Goal: Task Accomplishment & Management: Use online tool/utility

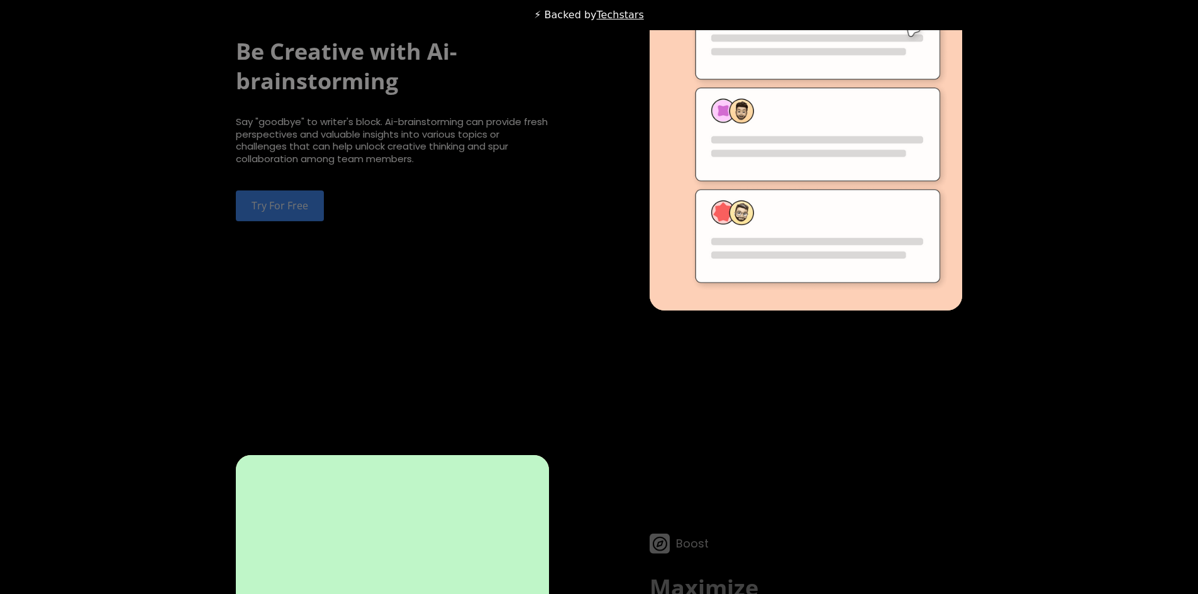
scroll to position [3712, 0]
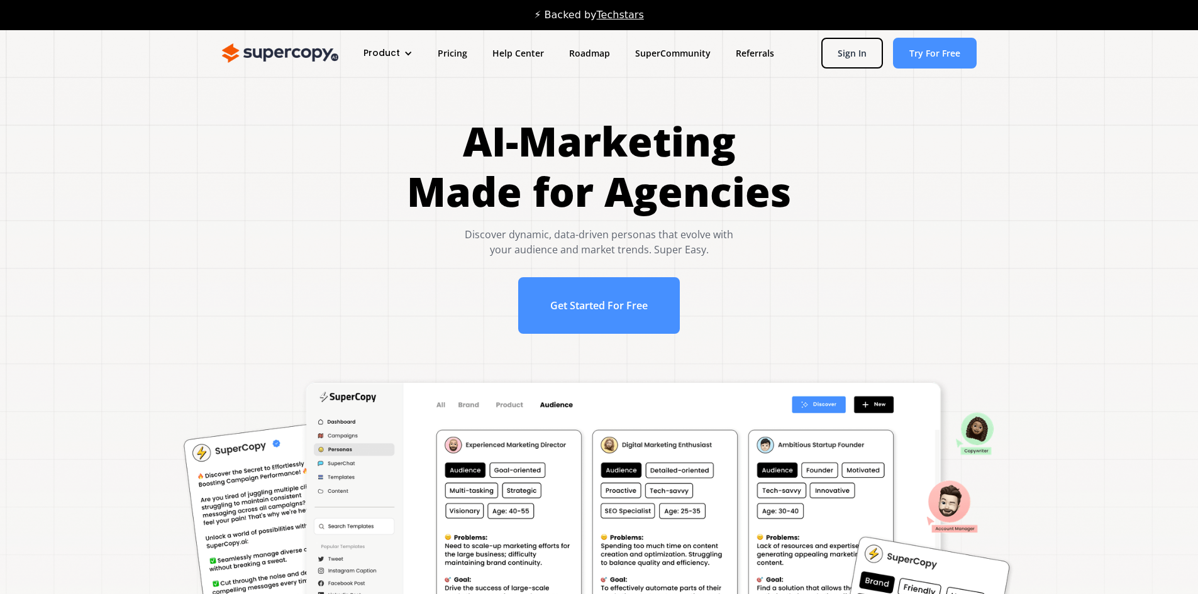
click at [391, 55] on div "Product" at bounding box center [382, 53] width 36 height 13
click at [389, 121] on link "Features" at bounding box center [411, 117] width 101 height 23
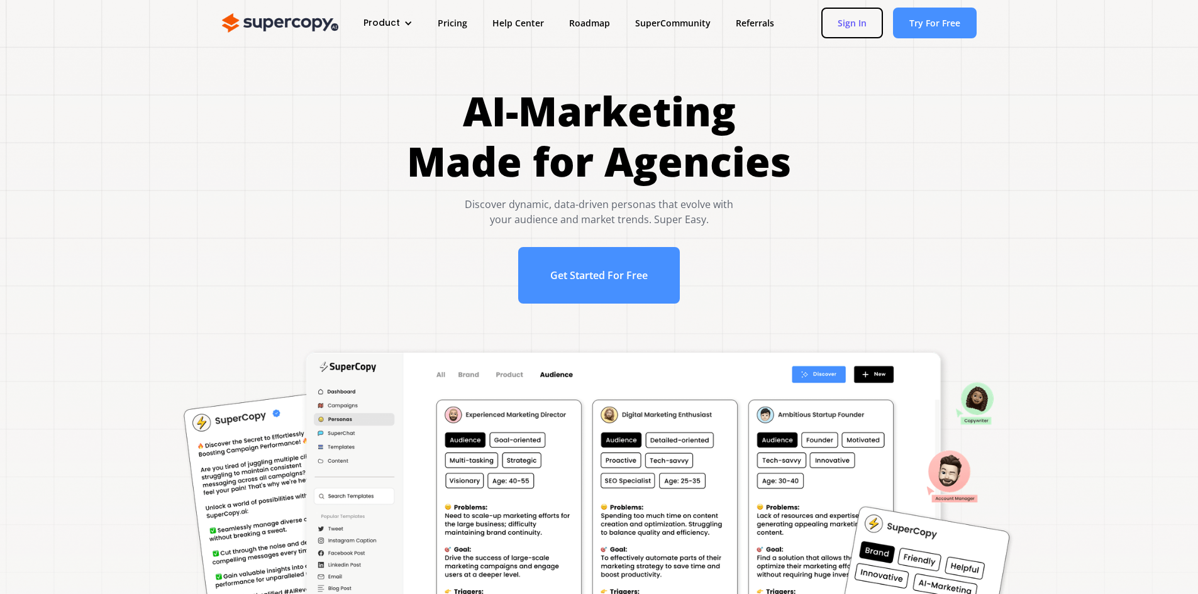
click at [875, 17] on link "Sign In" at bounding box center [853, 23] width 62 height 31
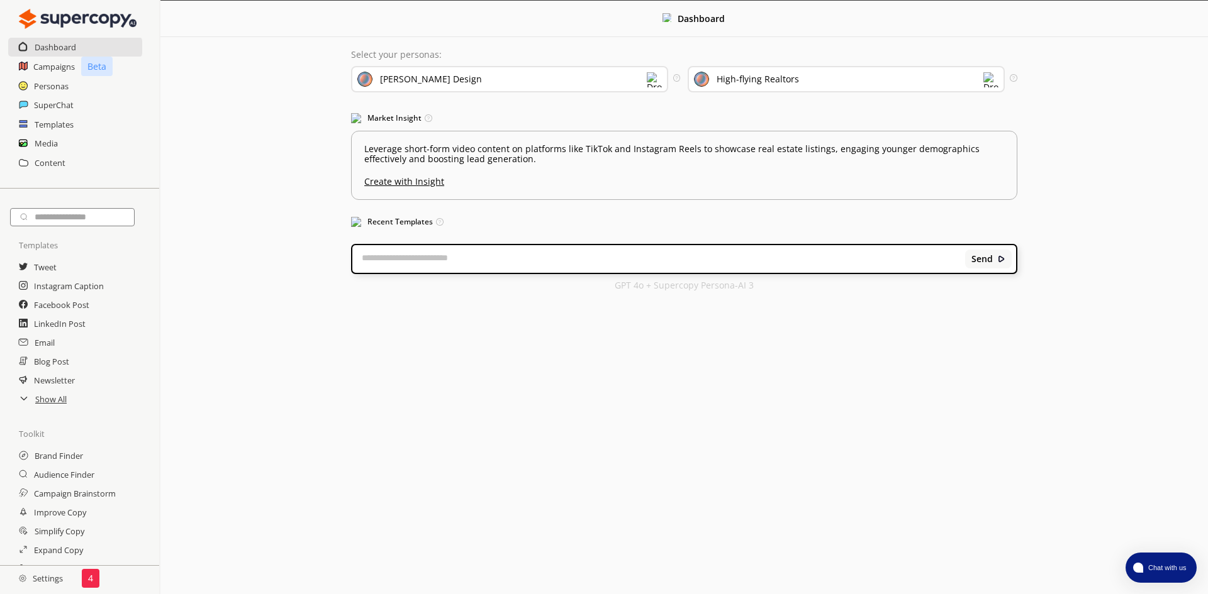
click at [462, 82] on div "[PERSON_NAME] Design" at bounding box center [509, 79] width 317 height 26
click at [632, 137] on img at bounding box center [632, 139] width 9 height 9
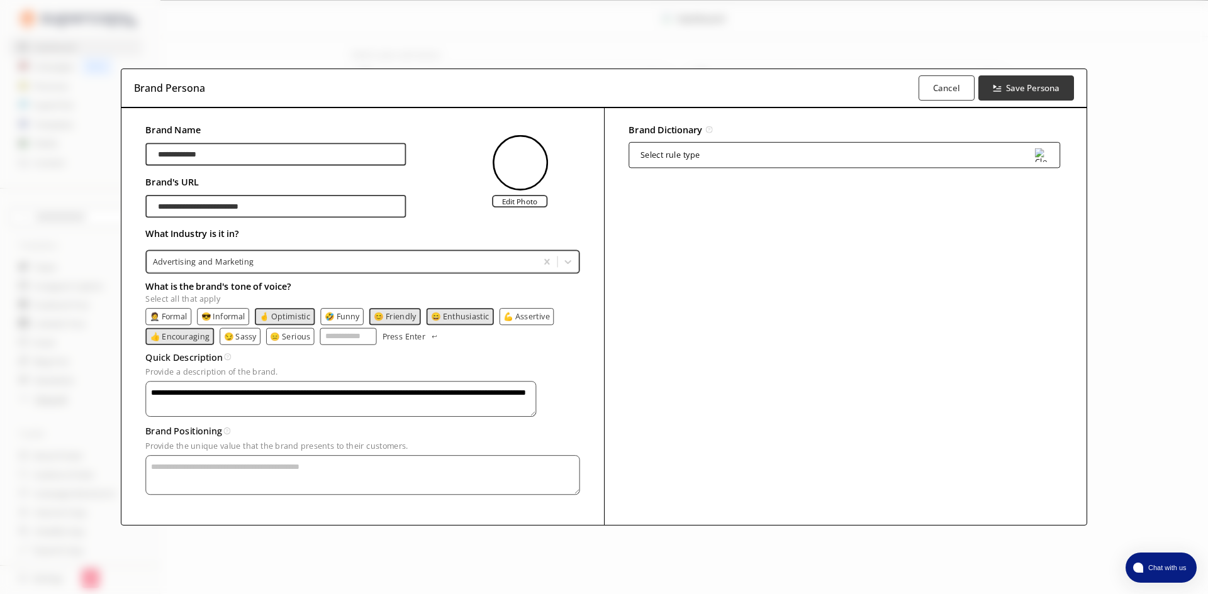
click at [281, 405] on textarea "**********" at bounding box center [340, 400] width 391 height 36
click at [276, 418] on textarea "Provide a description of the brand." at bounding box center [340, 400] width 391 height 36
click at [288, 401] on textarea "**********" at bounding box center [340, 400] width 391 height 36
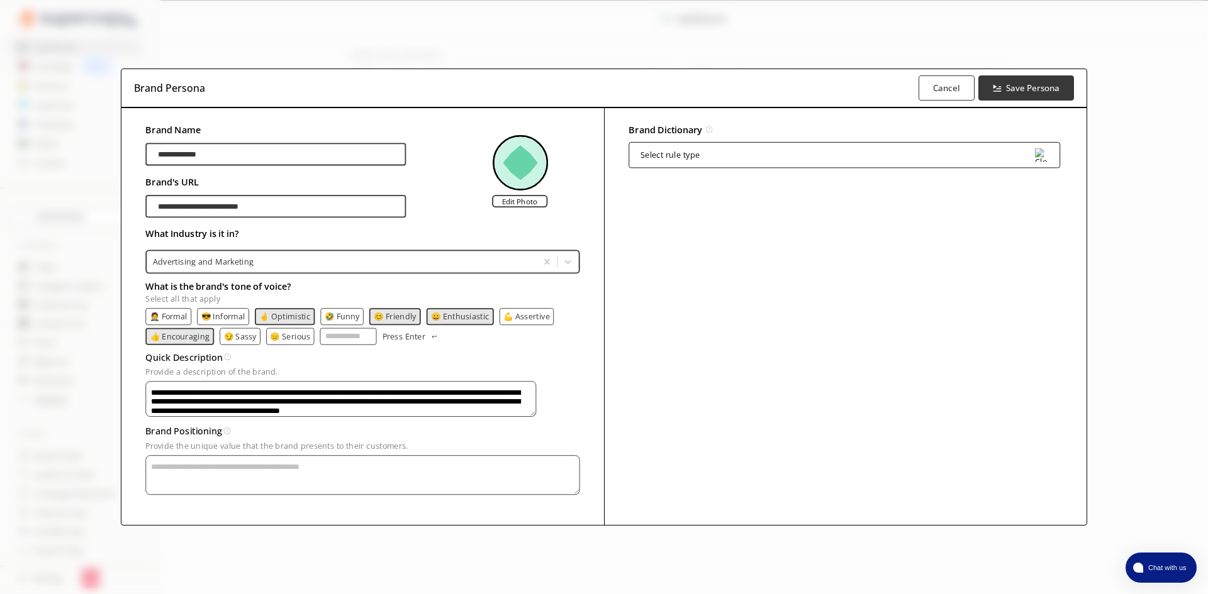
type textarea "**********"
drag, startPoint x: 244, startPoint y: 470, endPoint x: 243, endPoint y: 460, distance: 9.5
click at [244, 418] on textarea "Provide a description of the brand." at bounding box center [340, 400] width 391 height 36
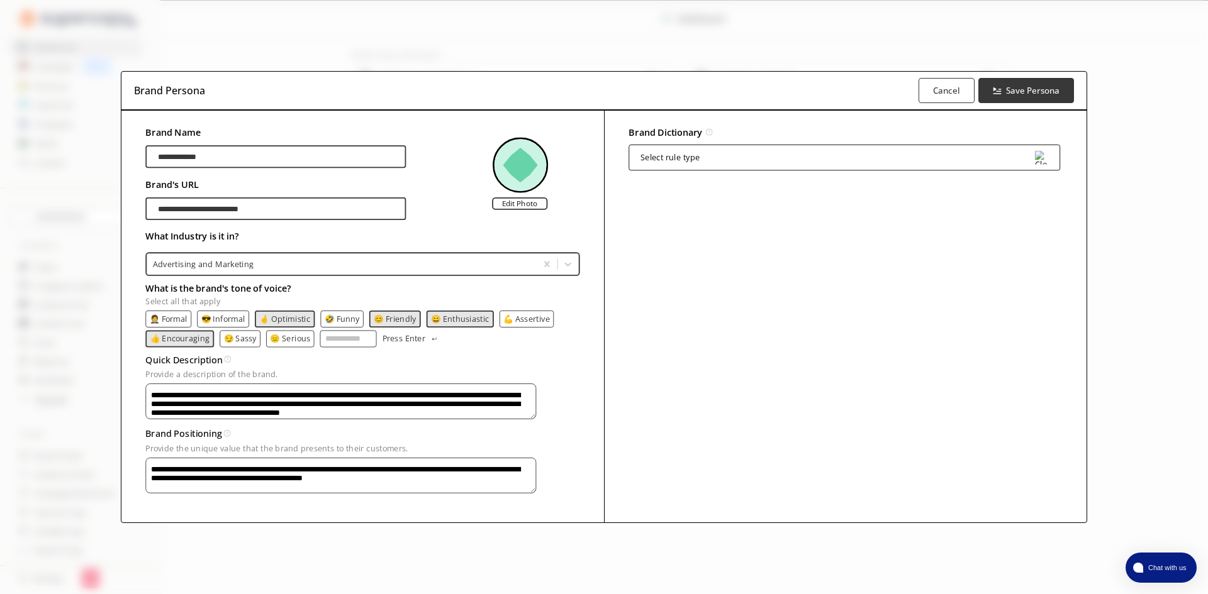
type textarea "**********"
click at [701, 158] on div "Select rule type" at bounding box center [844, 158] width 432 height 26
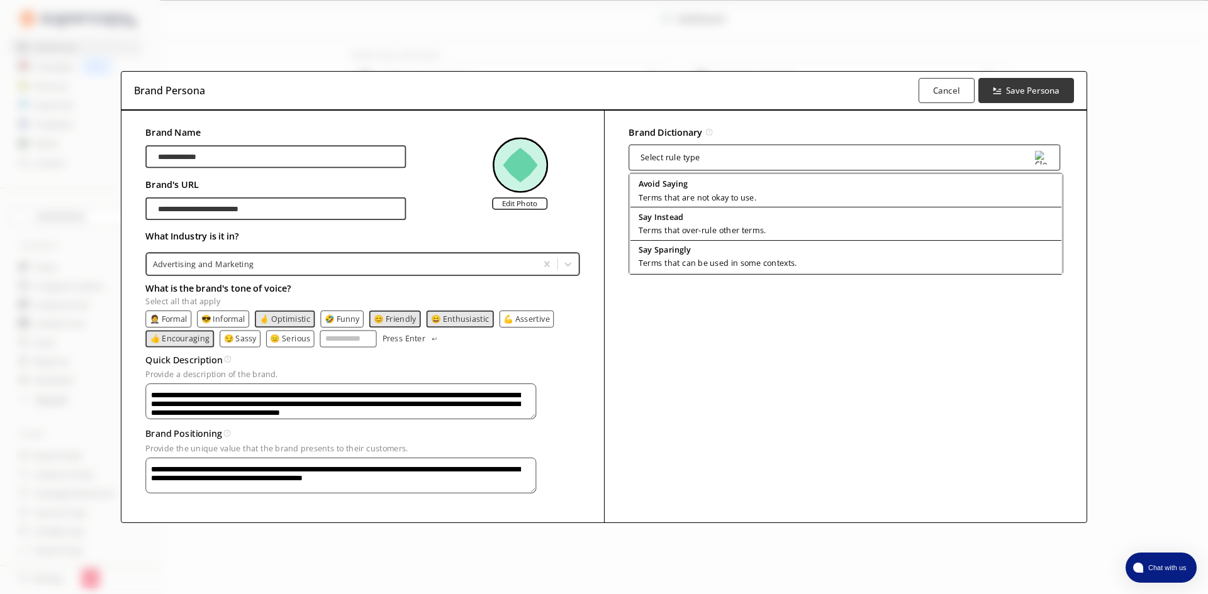
click at [703, 155] on div "Select rule type" at bounding box center [844, 158] width 432 height 26
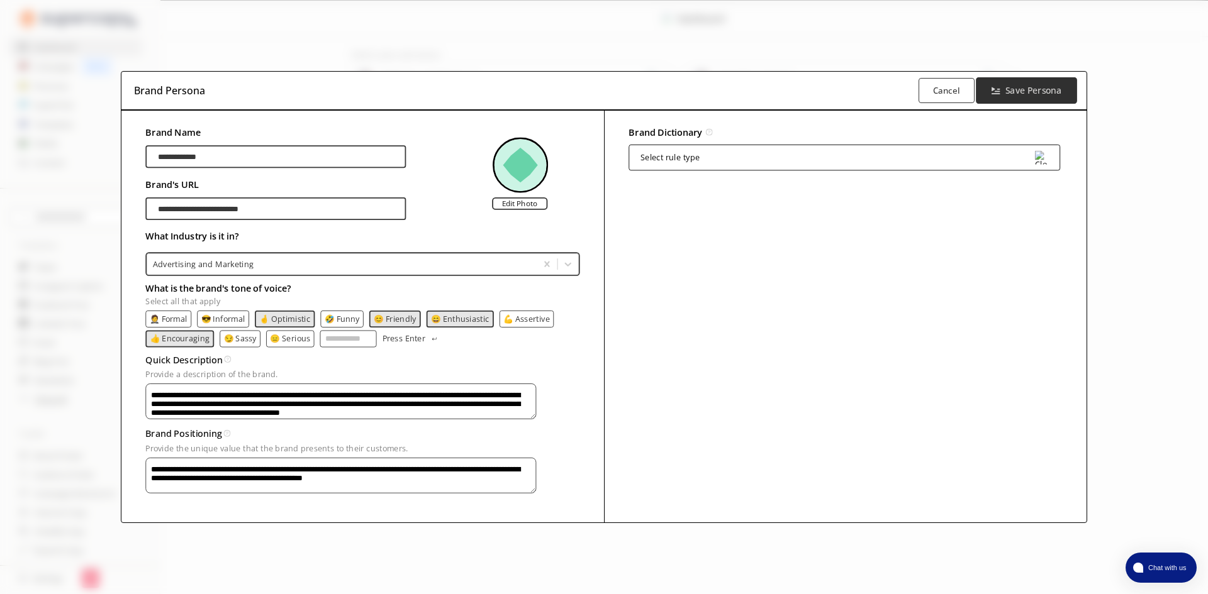
click at [1030, 77] on button "Save Persona" at bounding box center [1026, 90] width 101 height 26
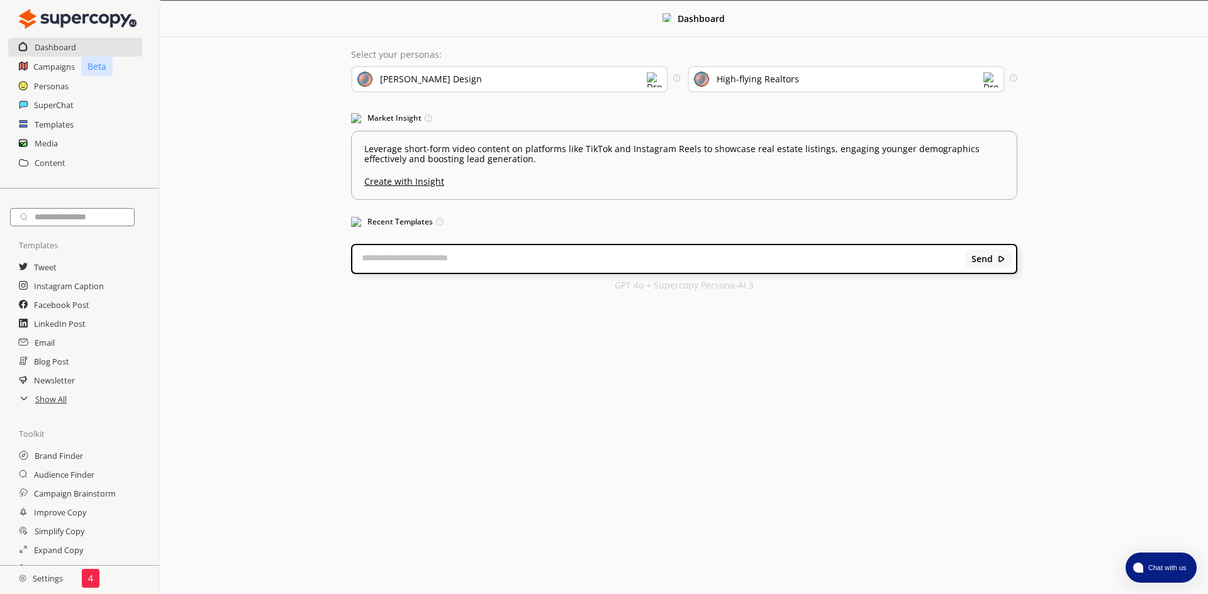
click at [741, 77] on div "High-flying Realtors" at bounding box center [758, 79] width 82 height 10
click at [435, 264] on textarea at bounding box center [658, 259] width 613 height 13
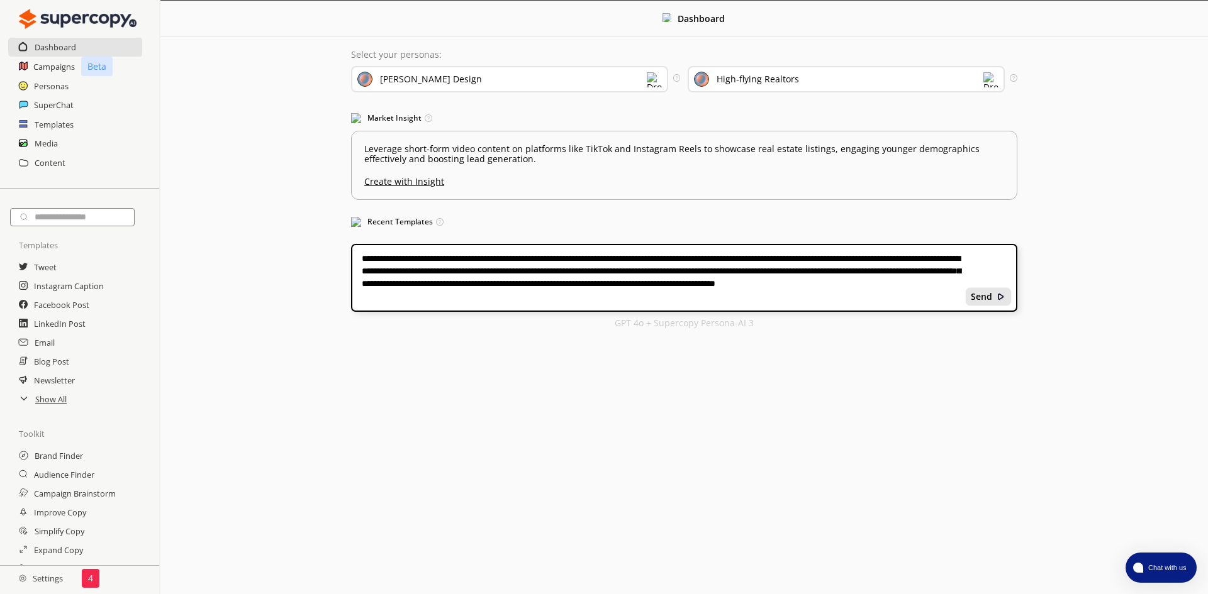
type textarea "**********"
click at [994, 289] on div "Send" at bounding box center [988, 296] width 47 height 19
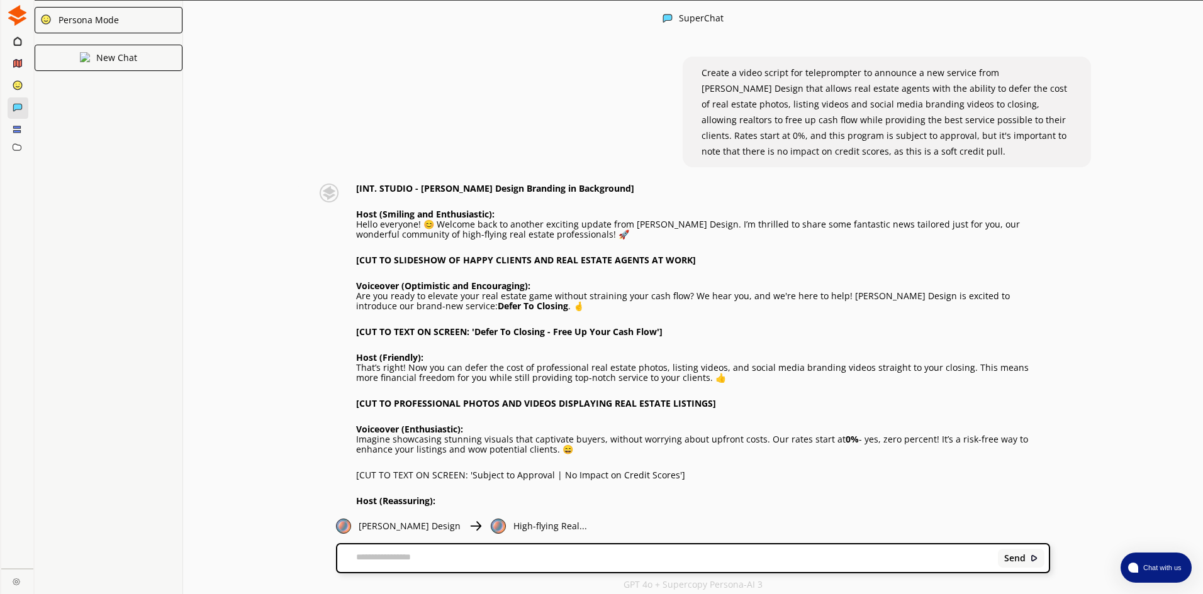
click at [513, 528] on p "High-flying Real..." at bounding box center [550, 527] width 74 height 10
click at [20, 45] on icon at bounding box center [17, 41] width 8 height 10
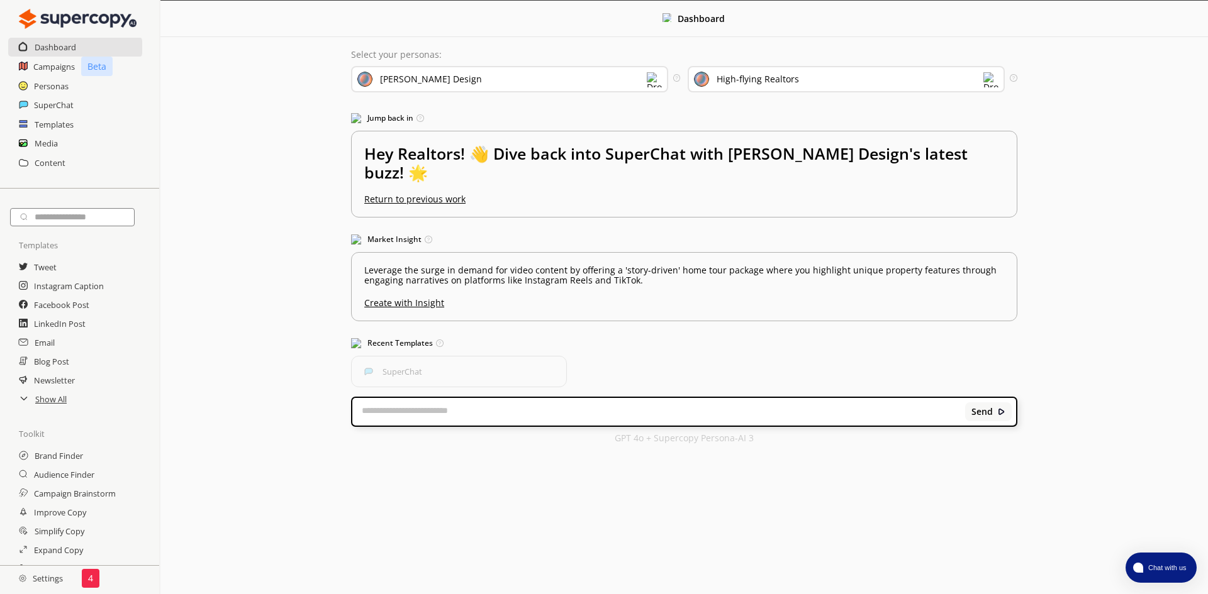
click at [786, 78] on div "High-flying Realtors" at bounding box center [758, 79] width 82 height 10
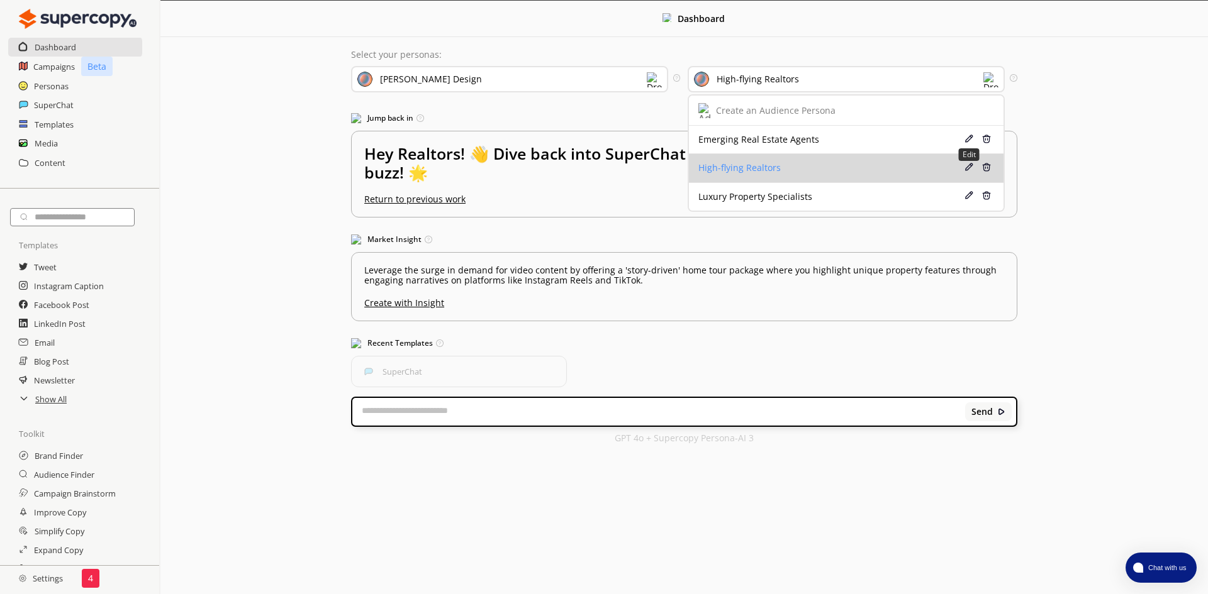
click at [971, 167] on img at bounding box center [968, 167] width 9 height 9
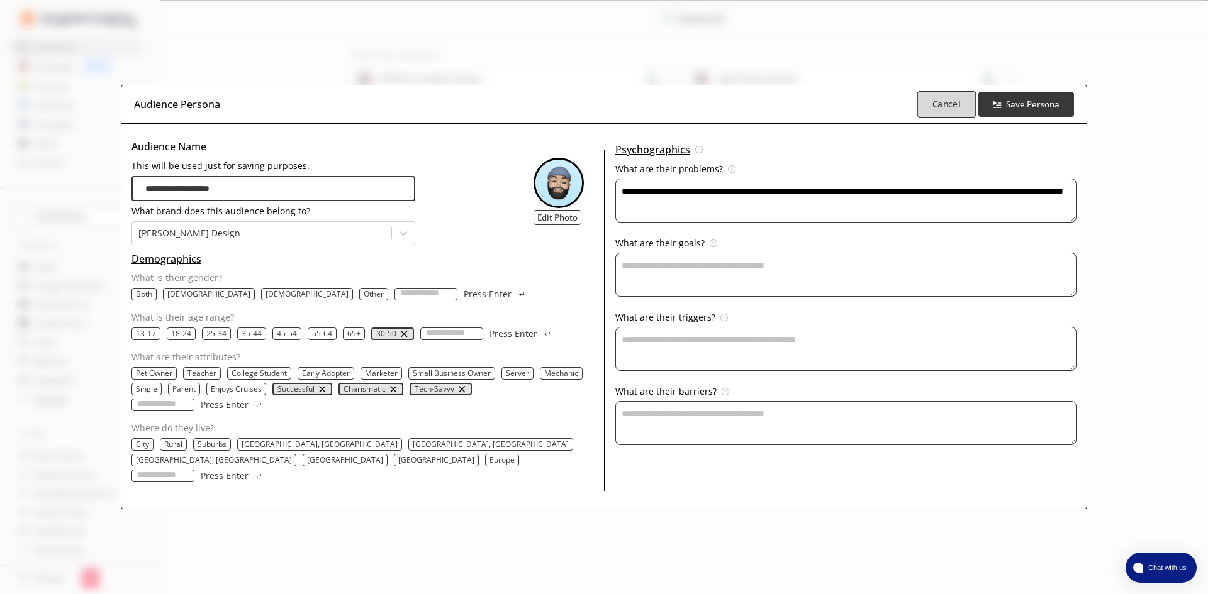
click at [937, 105] on button "Cancel" at bounding box center [946, 104] width 59 height 26
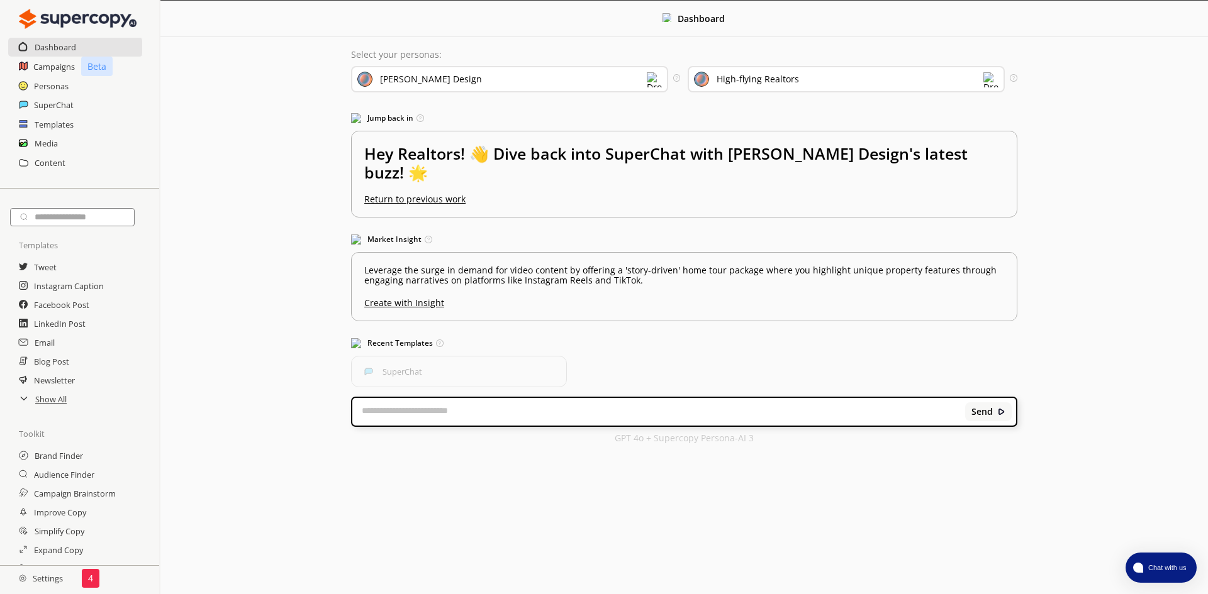
click at [647, 79] on img at bounding box center [654, 79] width 15 height 15
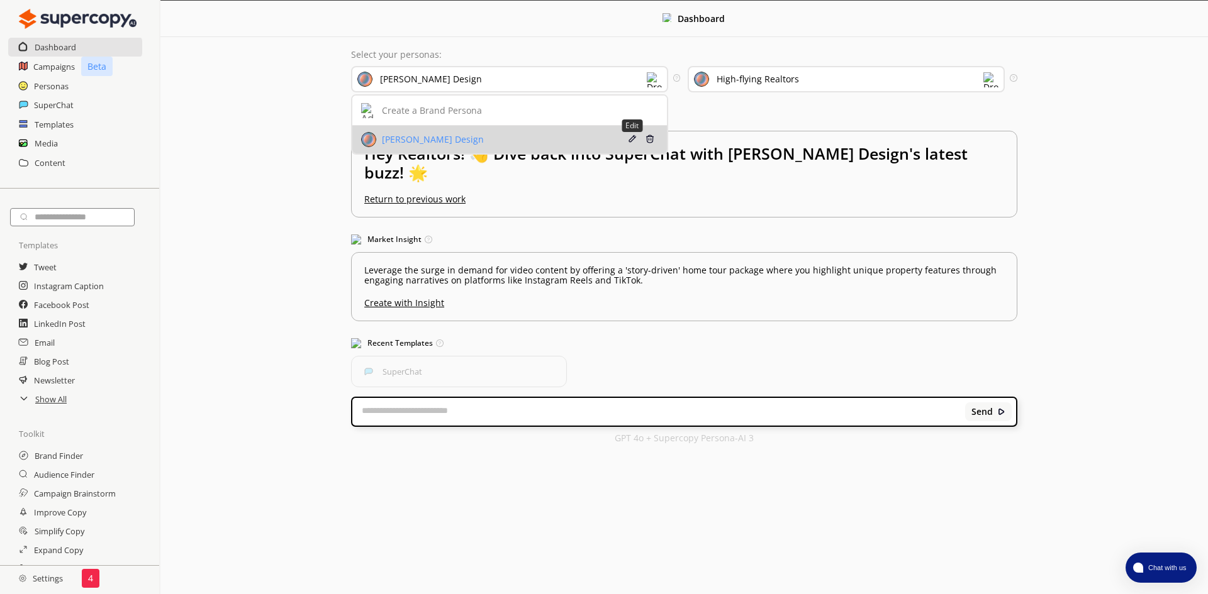
click at [628, 138] on img at bounding box center [632, 139] width 9 height 9
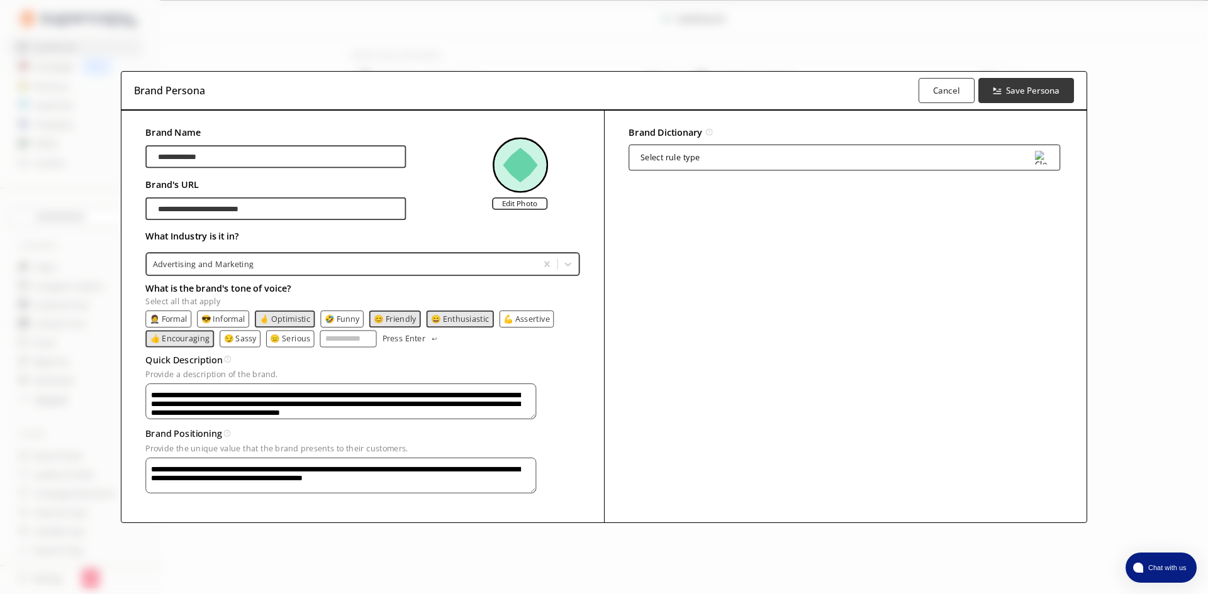
click at [464, 315] on p "😄 Enthusiastic" at bounding box center [460, 319] width 59 height 9
click at [536, 197] on label "Edit Photo" at bounding box center [519, 203] width 55 height 13
click at [0, 0] on input "Edit Photo" at bounding box center [0, 0] width 0 height 0
click at [291, 315] on p "🤞 Optimistic" at bounding box center [284, 319] width 51 height 9
click at [398, 315] on p "😊 Friendly" at bounding box center [393, 319] width 43 height 9
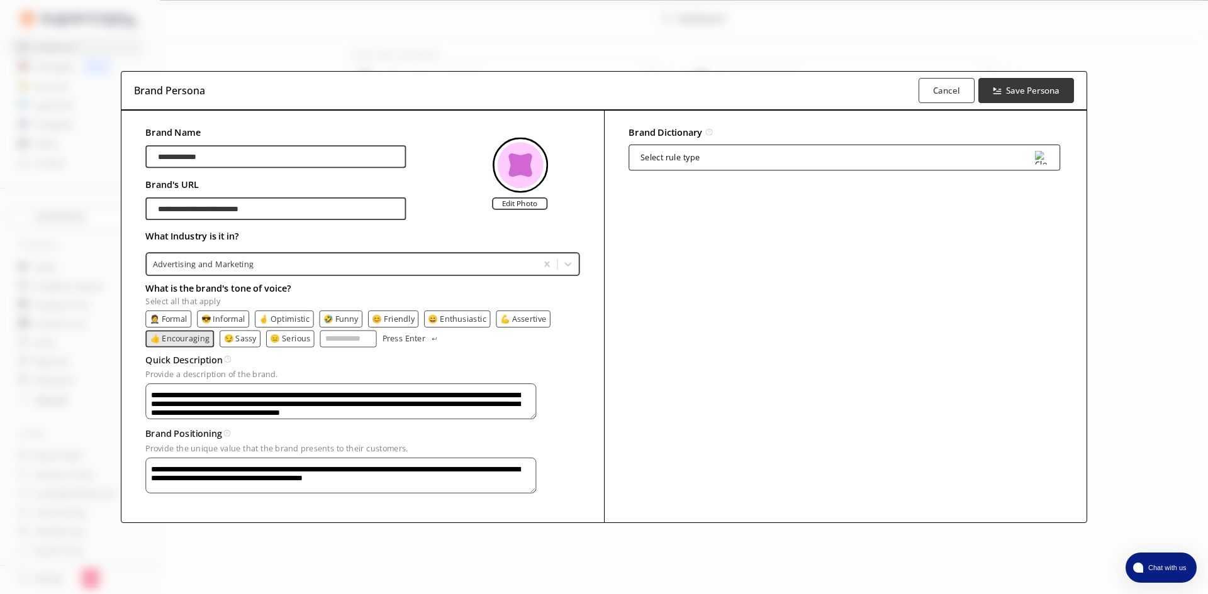
click at [177, 335] on p "👍 Encouraging" at bounding box center [180, 338] width 60 height 9
click at [525, 316] on p "💪 Assertive" at bounding box center [523, 319] width 47 height 9
click at [399, 315] on p "😊 Friendly" at bounding box center [393, 319] width 43 height 9
click at [190, 334] on p "👍 Encouraging" at bounding box center [179, 338] width 59 height 9
click at [170, 316] on p "🤵 Formal" at bounding box center [169, 319] width 38 height 9
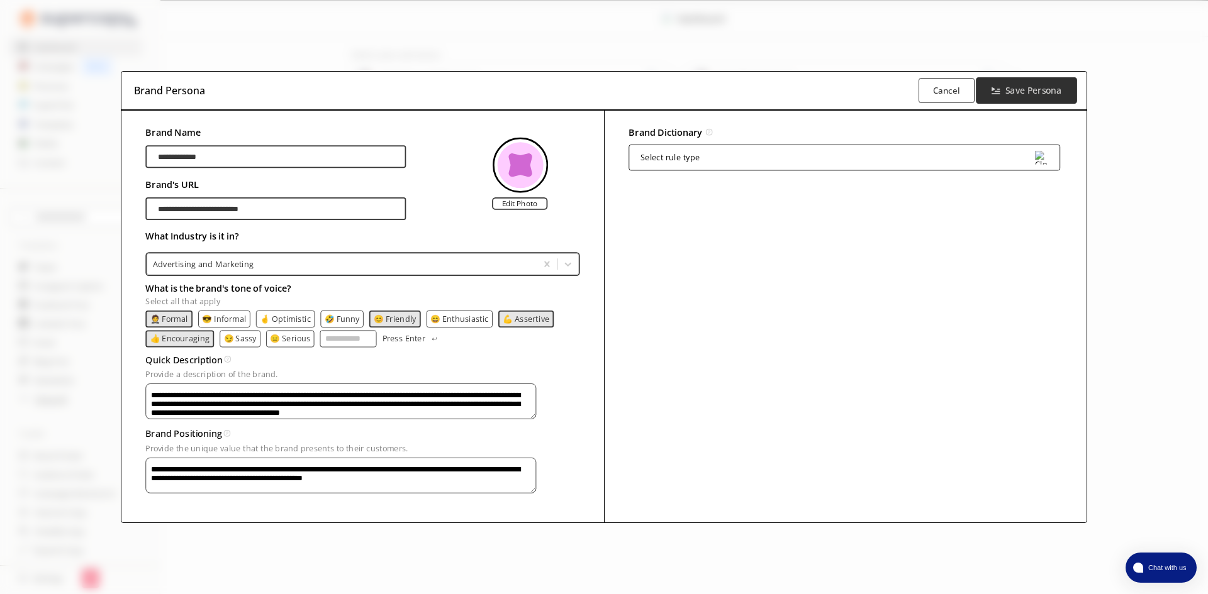
click at [1047, 84] on b "Save Persona" at bounding box center [1033, 90] width 56 height 12
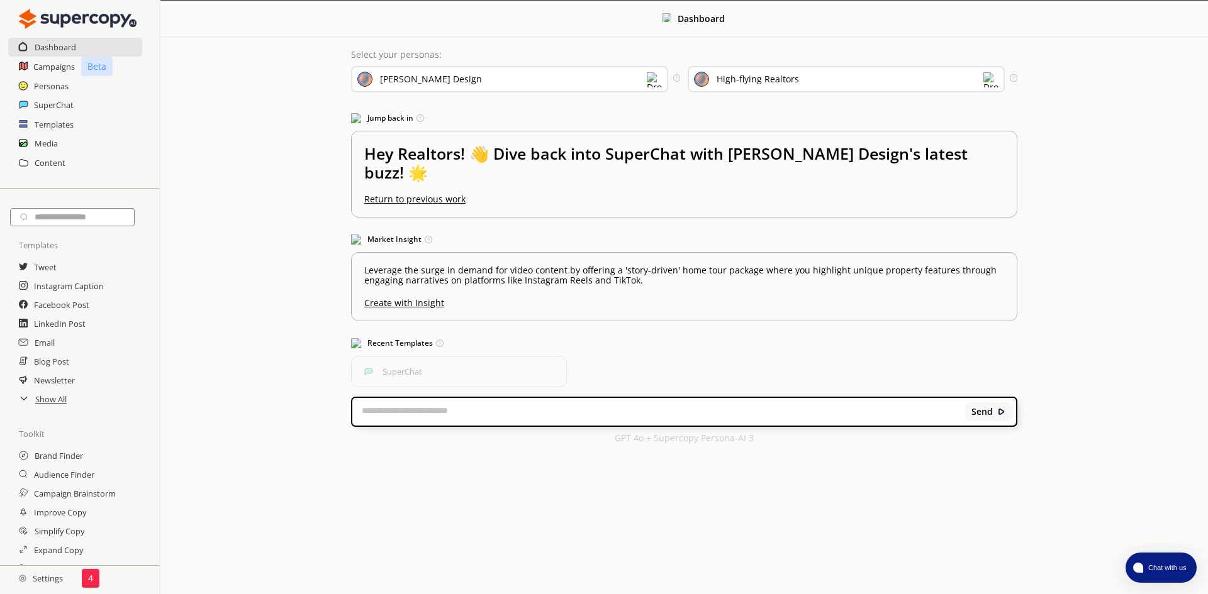
click at [779, 81] on div "High-flying Realtors" at bounding box center [758, 79] width 82 height 10
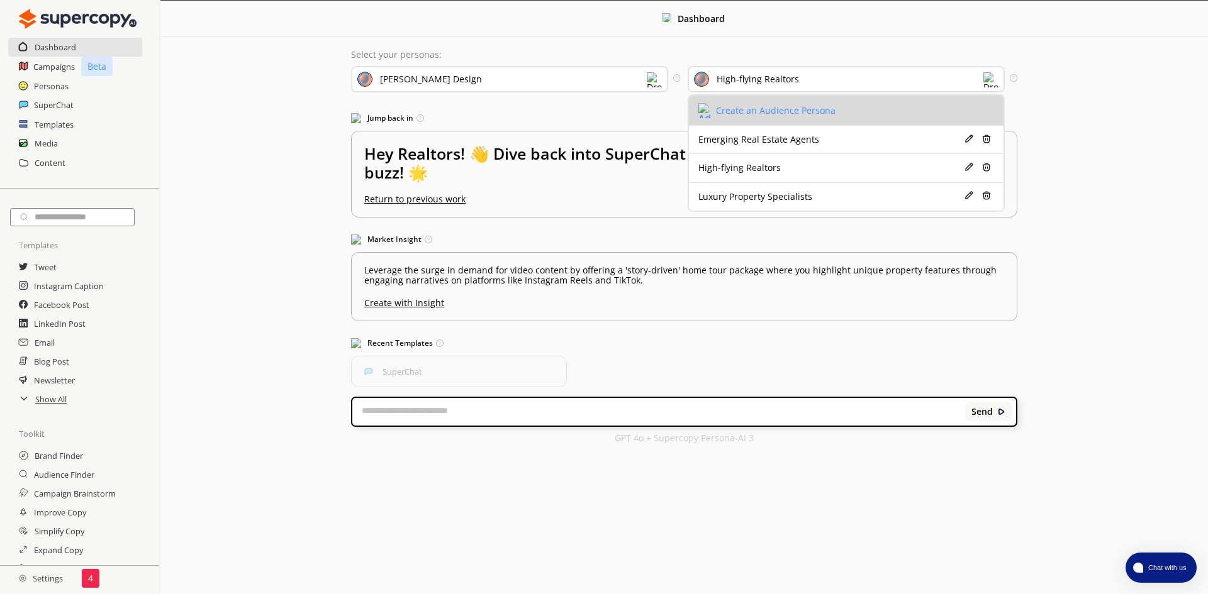
click at [755, 109] on div "Create an Audience Persona" at bounding box center [776, 111] width 120 height 10
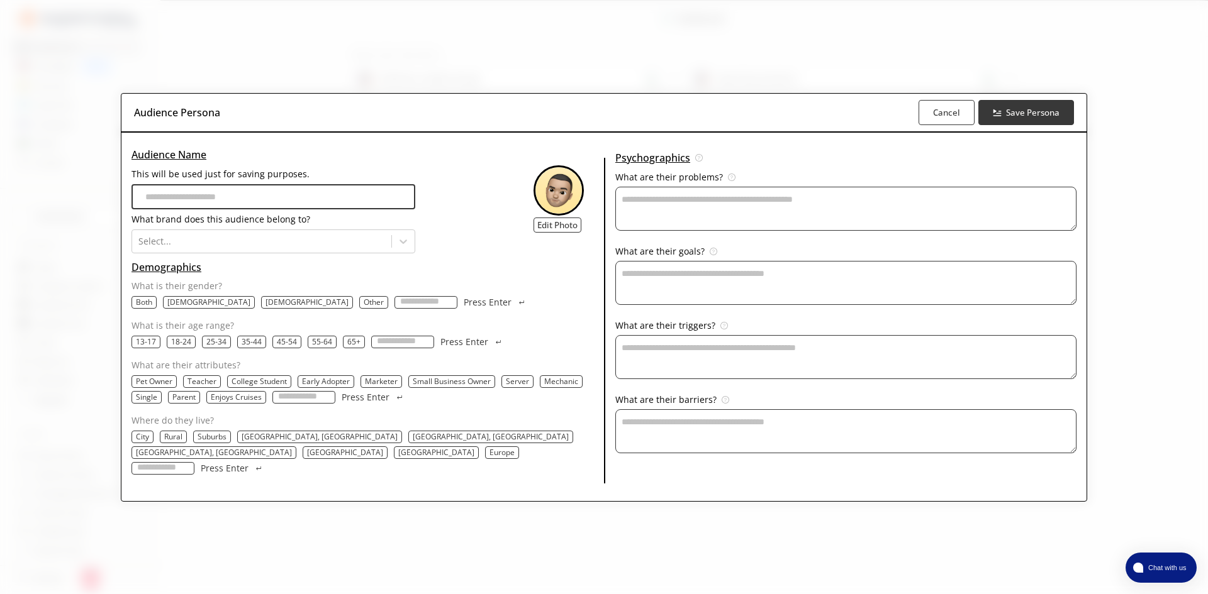
click at [313, 206] on input "This will be used just for saving purposes." at bounding box center [273, 196] width 284 height 25
type input "**********"
click at [296, 241] on div "Select..." at bounding box center [261, 242] width 259 height 18
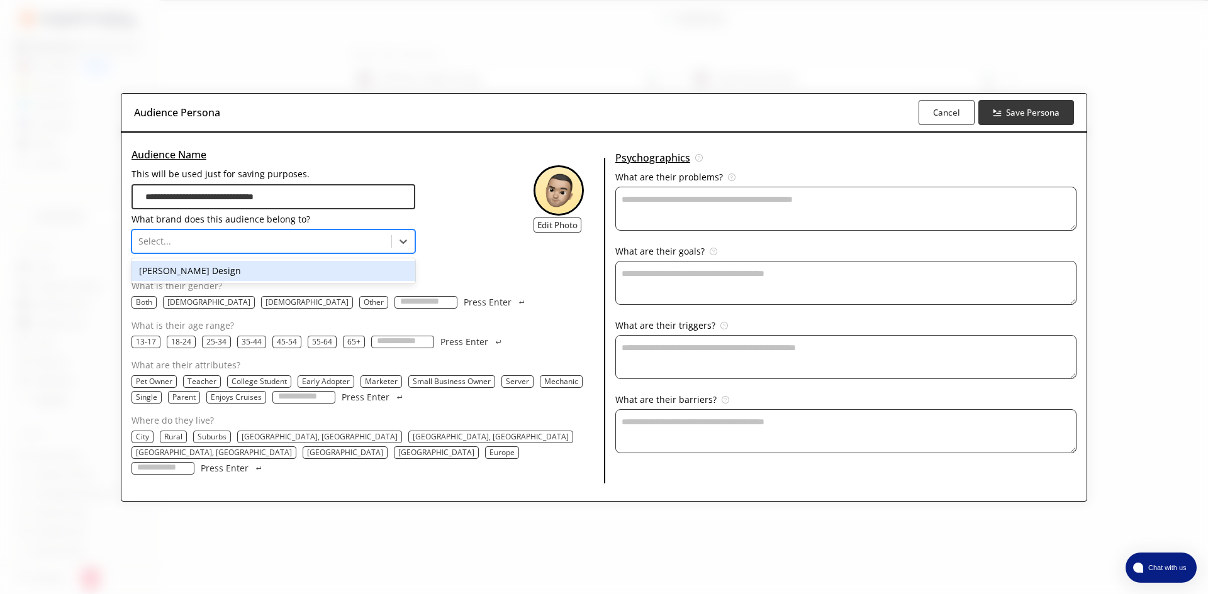
click at [233, 281] on div "[PERSON_NAME] Design" at bounding box center [273, 271] width 284 height 20
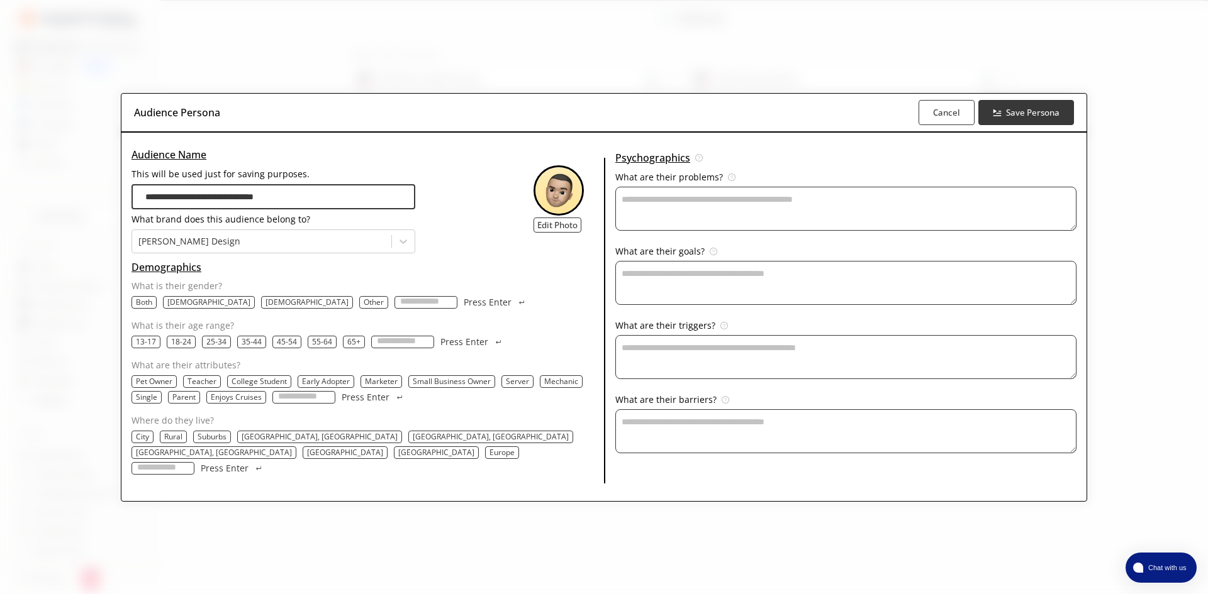
click at [152, 308] on p "Both" at bounding box center [144, 303] width 16 height 10
click at [226, 347] on p "25-34" at bounding box center [216, 342] width 20 height 10
click at [263, 347] on p "35-44" at bounding box center [253, 342] width 20 height 10
click at [299, 347] on p "45-54" at bounding box center [289, 342] width 20 height 10
click at [336, 347] on p "55-64" at bounding box center [326, 342] width 20 height 10
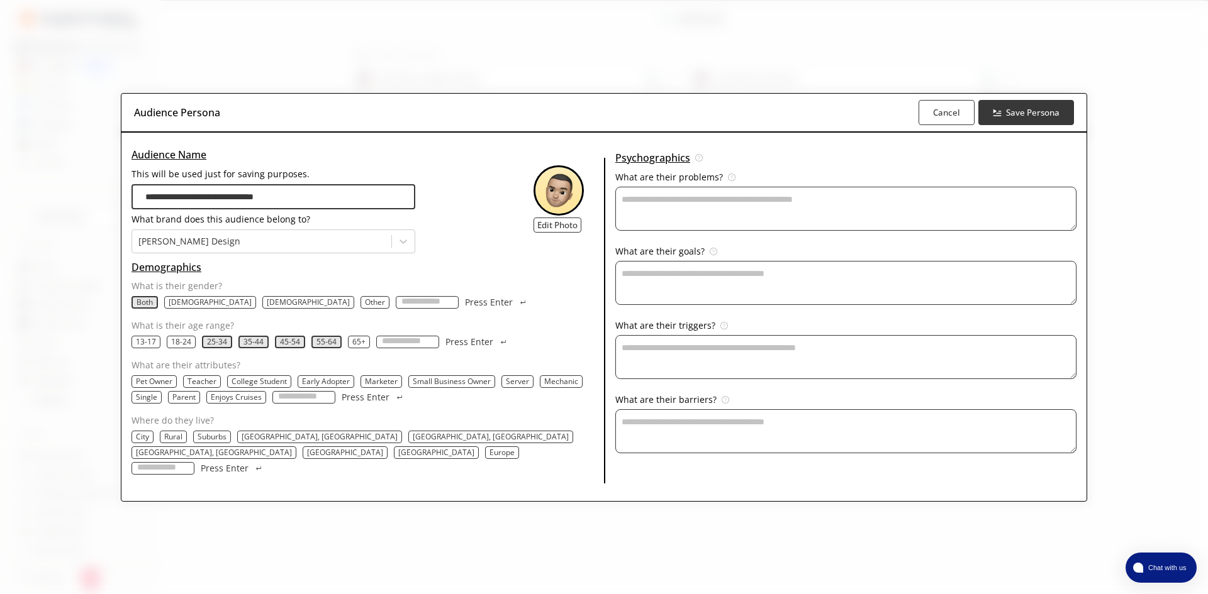
click at [335, 404] on input "What are their attributes?" at bounding box center [303, 397] width 63 height 13
type input "*******"
click at [342, 391] on button "Press Enter" at bounding box center [373, 397] width 63 height 13
click at [335, 404] on input "What are their attributes?" at bounding box center [303, 397] width 63 height 13
type input "**********"
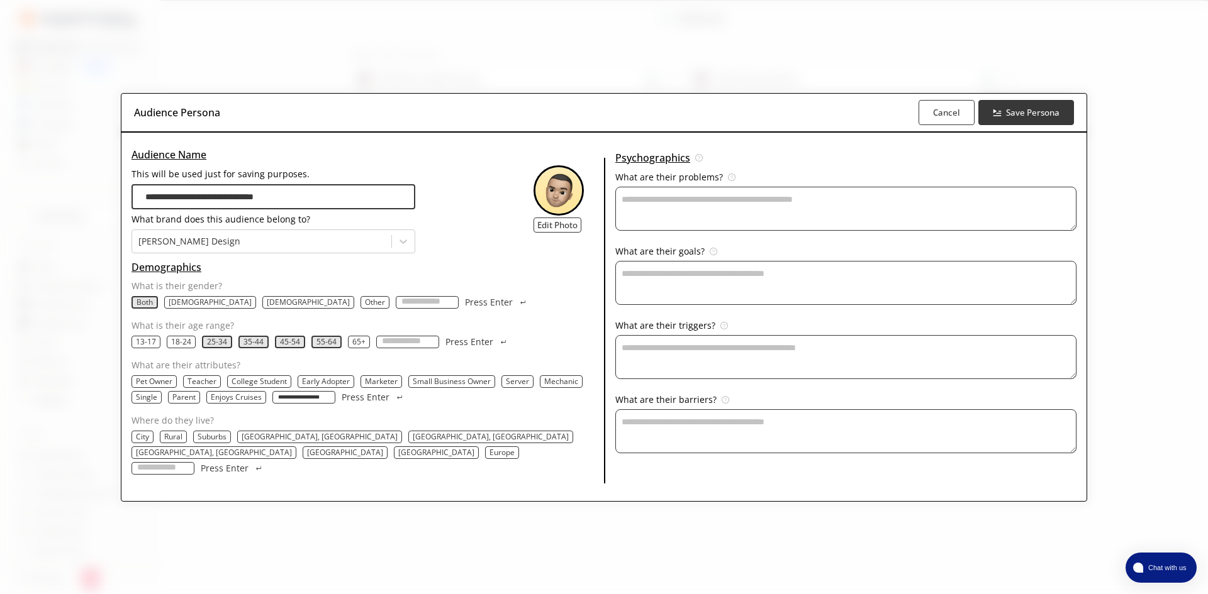
click at [342, 391] on button "Press Enter" at bounding box center [373, 397] width 63 height 13
click at [335, 404] on input "What are their attributes?" at bounding box center [303, 397] width 63 height 13
type input "*******"
click at [342, 391] on button "Press Enter" at bounding box center [373, 397] width 63 height 13
click at [389, 403] on p "Press Enter" at bounding box center [366, 398] width 48 height 10
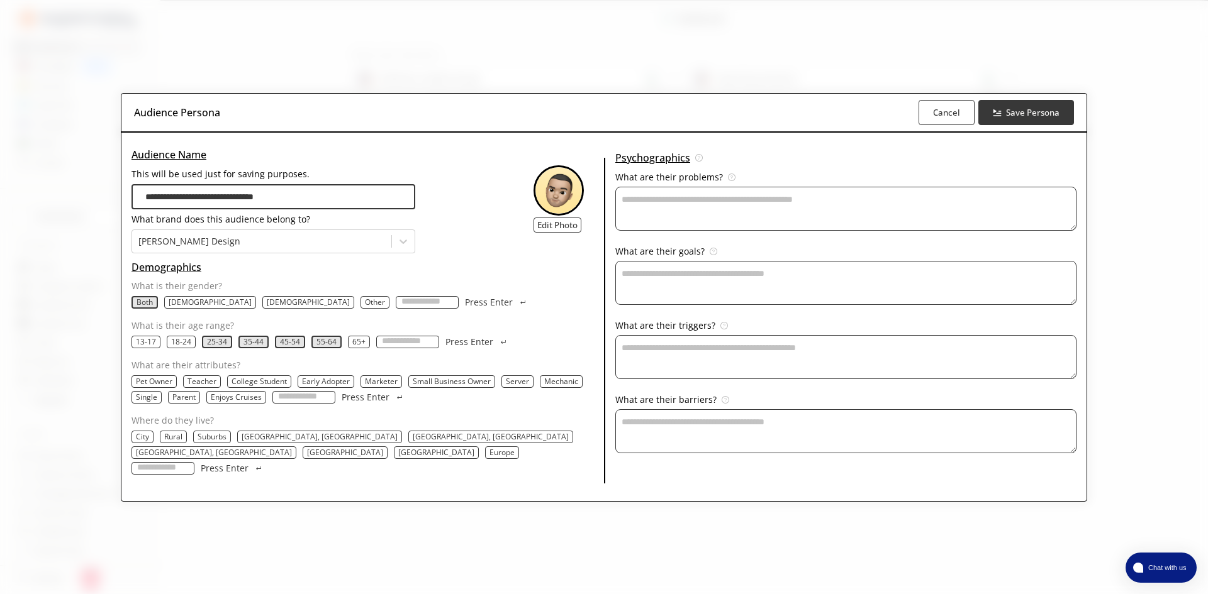
click at [335, 404] on input "What are their attributes?" at bounding box center [303, 397] width 63 height 13
type input "*******"
click at [342, 391] on button "Press Enter" at bounding box center [373, 397] width 63 height 13
click at [153, 443] on div "City" at bounding box center [142, 437] width 22 height 13
click at [226, 442] on p "Suburbs" at bounding box center [212, 437] width 29 height 10
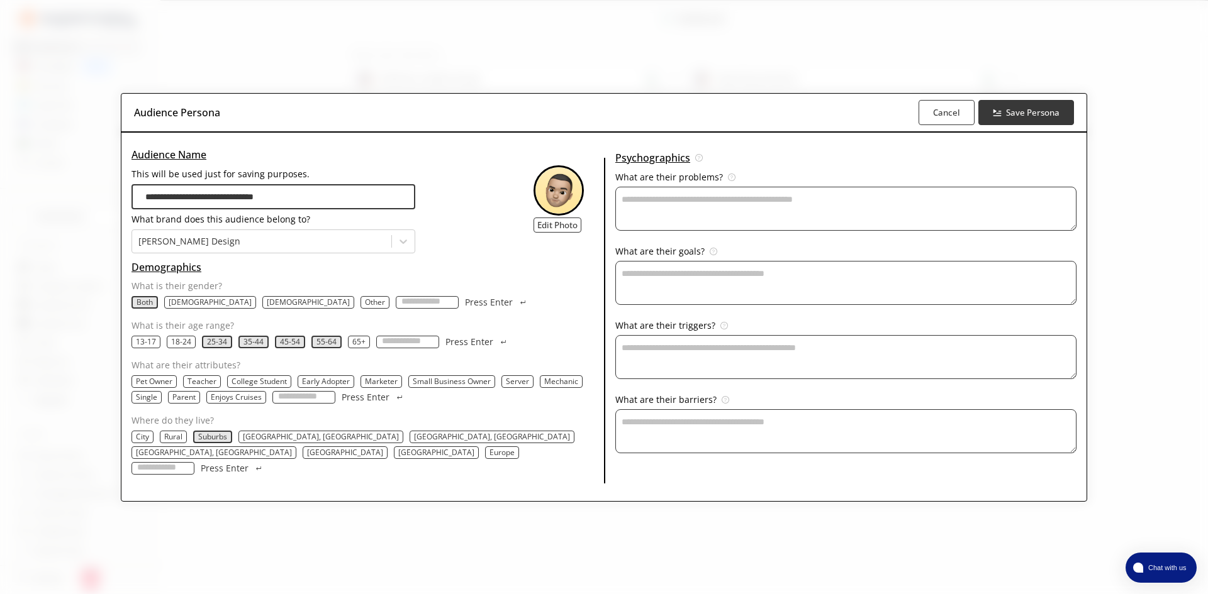
click at [149, 442] on p "City" at bounding box center [142, 437] width 13 height 10
click at [194, 462] on input "Where do they live?" at bounding box center [162, 468] width 63 height 13
type input "**********"
click at [248, 464] on p "Press Enter" at bounding box center [225, 469] width 48 height 10
click at [194, 464] on input "Where do they live?" at bounding box center [162, 468] width 63 height 13
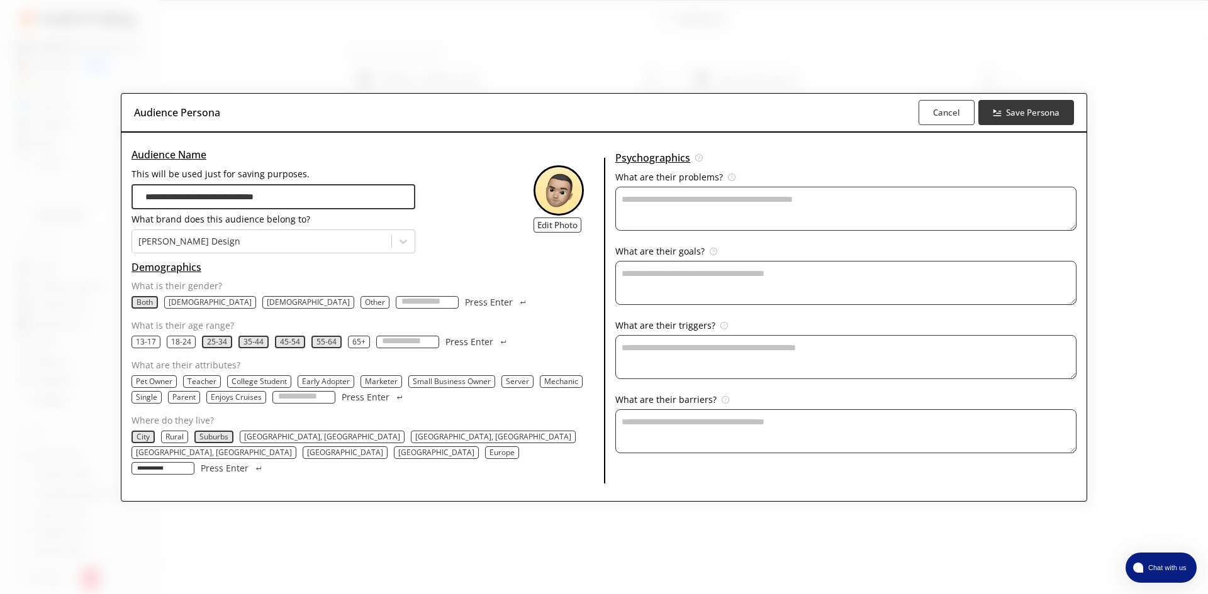
type input "**********"
click at [201, 462] on button "Press Enter" at bounding box center [232, 468] width 63 height 13
click at [757, 206] on textarea "This will be used just for saving purposes." at bounding box center [845, 209] width 461 height 44
type textarea "**********"
type textarea "*"
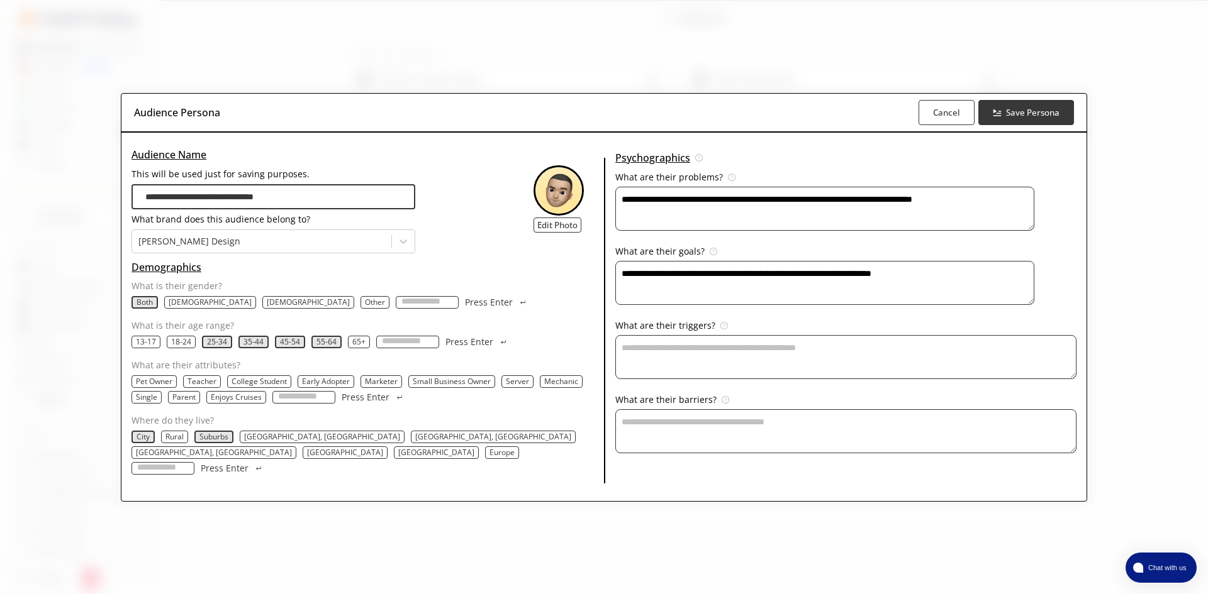
type textarea "**********"
click at [723, 231] on textarea "This will be used just for saving purposes." at bounding box center [824, 209] width 419 height 44
type textarea "**********"
click at [724, 231] on textarea "**********" at bounding box center [824, 209] width 419 height 44
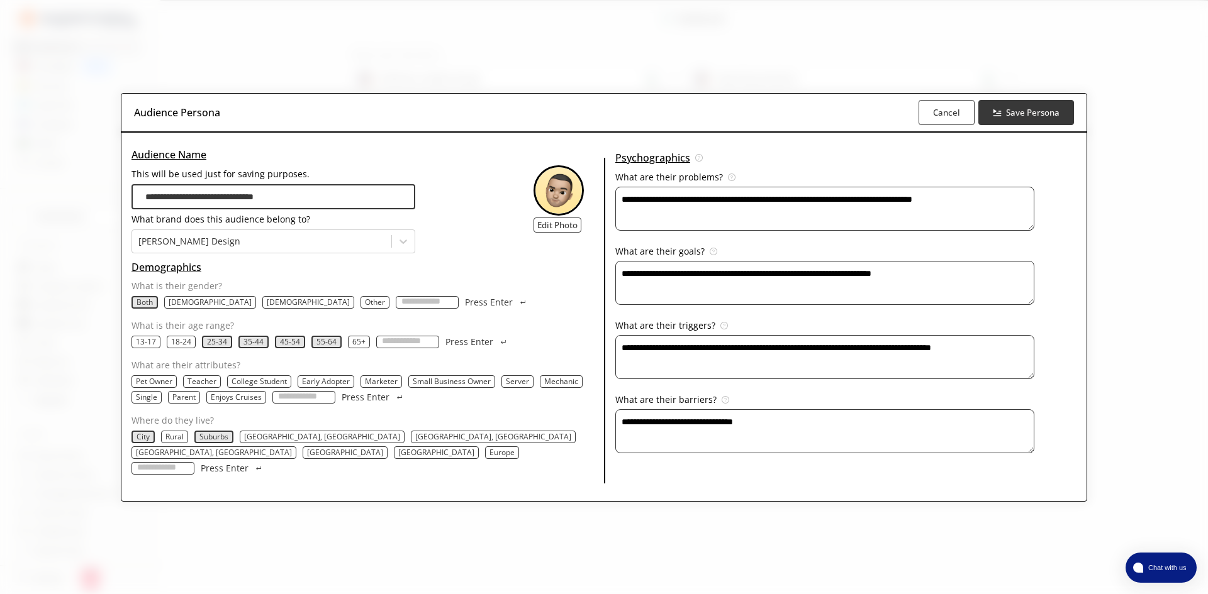
type textarea "**********"
click at [795, 231] on textarea "**********" at bounding box center [824, 209] width 419 height 44
type textarea "**********"
click at [335, 404] on input "What are their attributes?" at bounding box center [303, 397] width 63 height 13
type input "***"
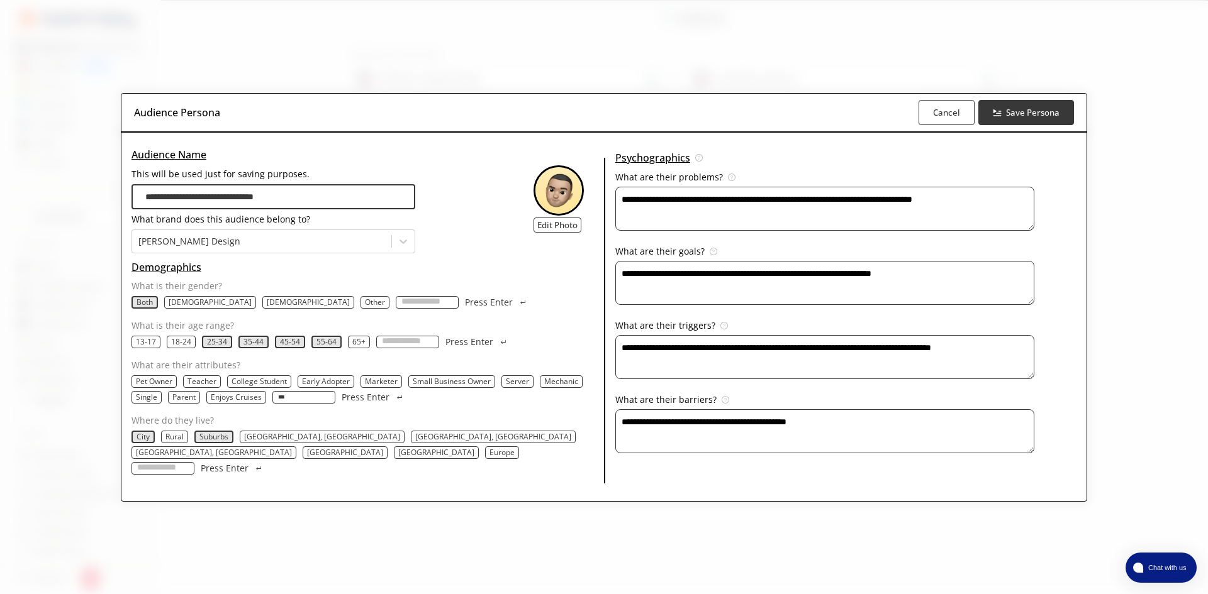
click at [389, 403] on p "Press Enter" at bounding box center [366, 398] width 48 height 10
click at [335, 404] on input "What are their attributes?" at bounding box center [303, 397] width 63 height 13
click at [439, 349] on input "What is their age range?" at bounding box center [407, 342] width 63 height 13
type input "**"
click at [493, 345] on p "Press Enter" at bounding box center [469, 342] width 48 height 10
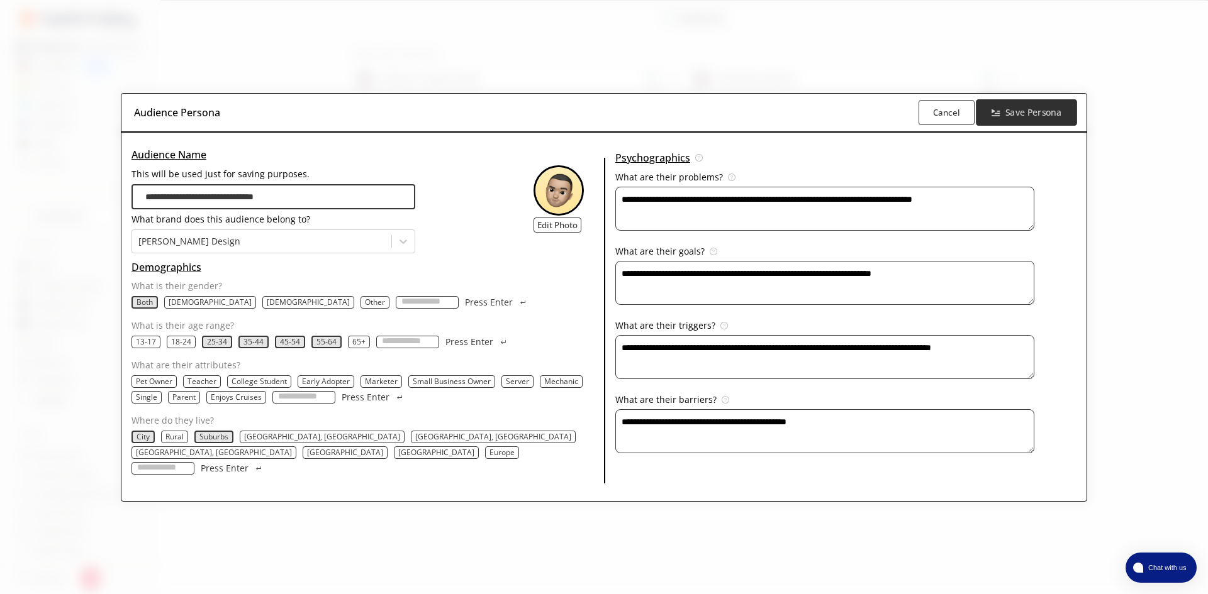
click at [1005, 118] on b "Save Persona" at bounding box center [1033, 112] width 56 height 12
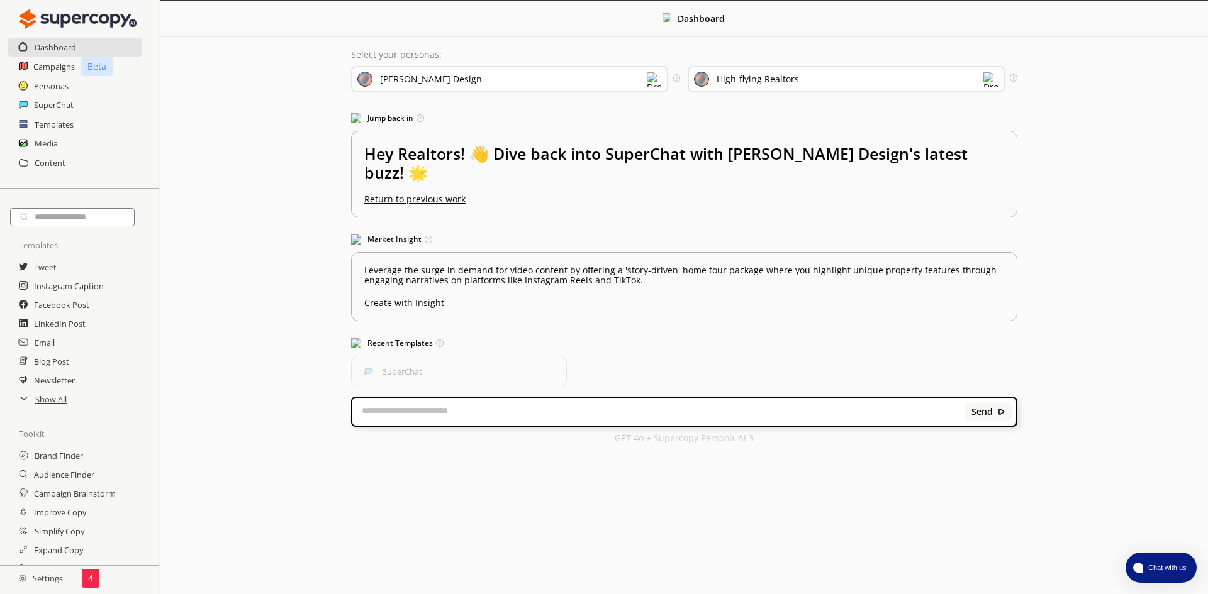
click at [817, 70] on div "High-flying Realtors" at bounding box center [846, 79] width 317 height 26
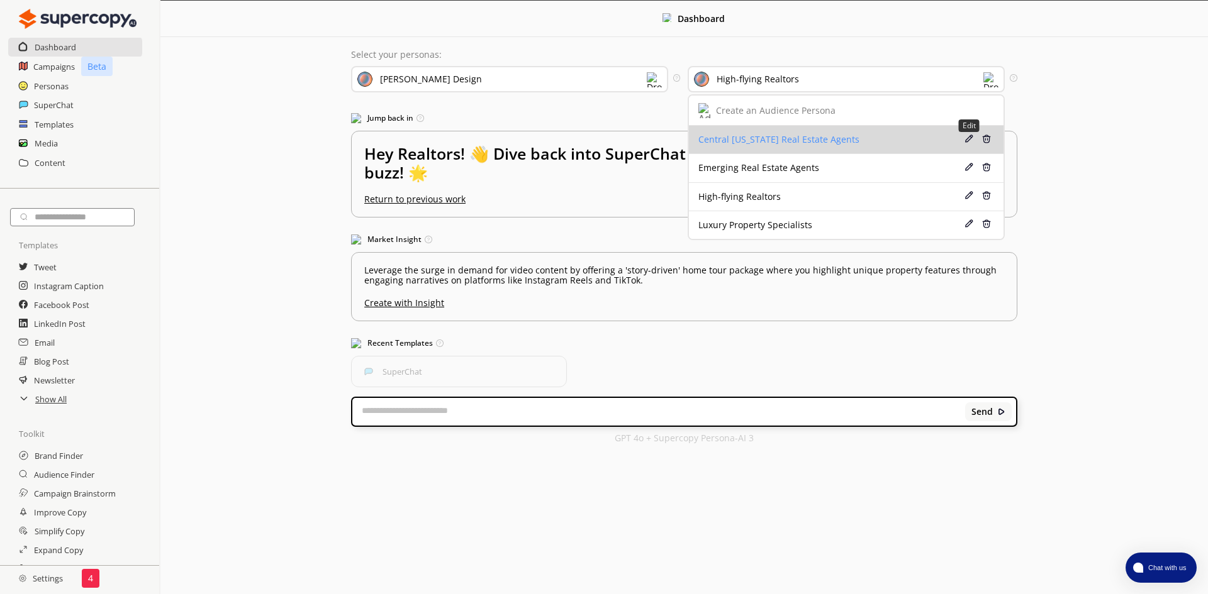
click at [968, 138] on img at bounding box center [968, 139] width 9 height 9
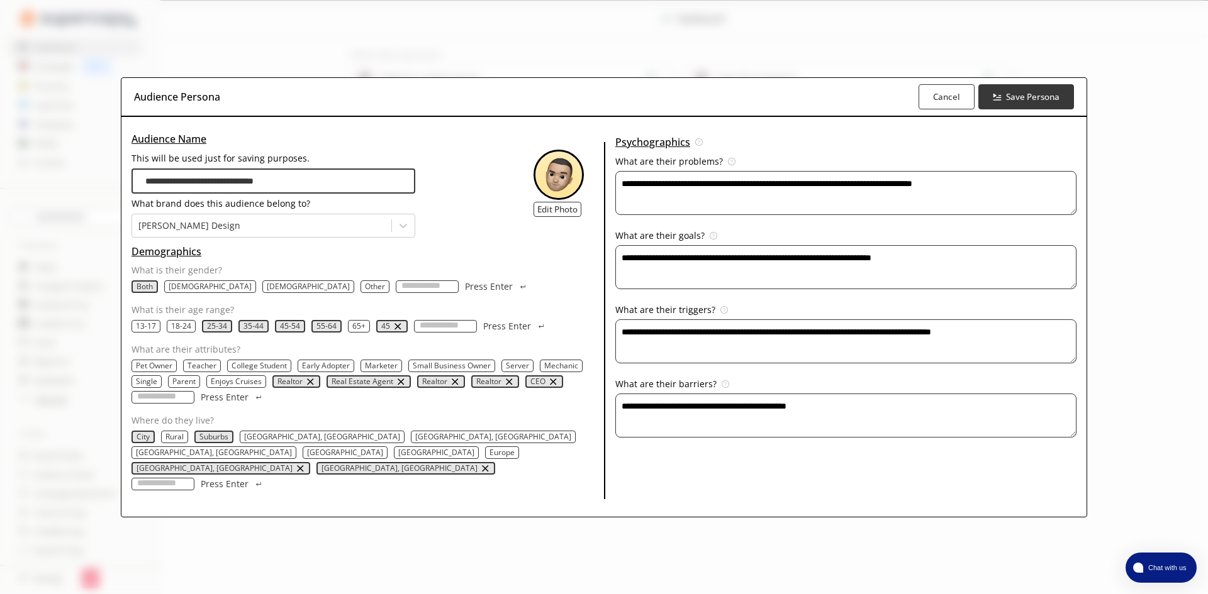
click at [550, 387] on img "remove CEO" at bounding box center [553, 382] width 10 height 10
click at [511, 387] on img "remove Realtor" at bounding box center [509, 382] width 10 height 10
click at [454, 387] on img "remove Realtor" at bounding box center [455, 382] width 10 height 10
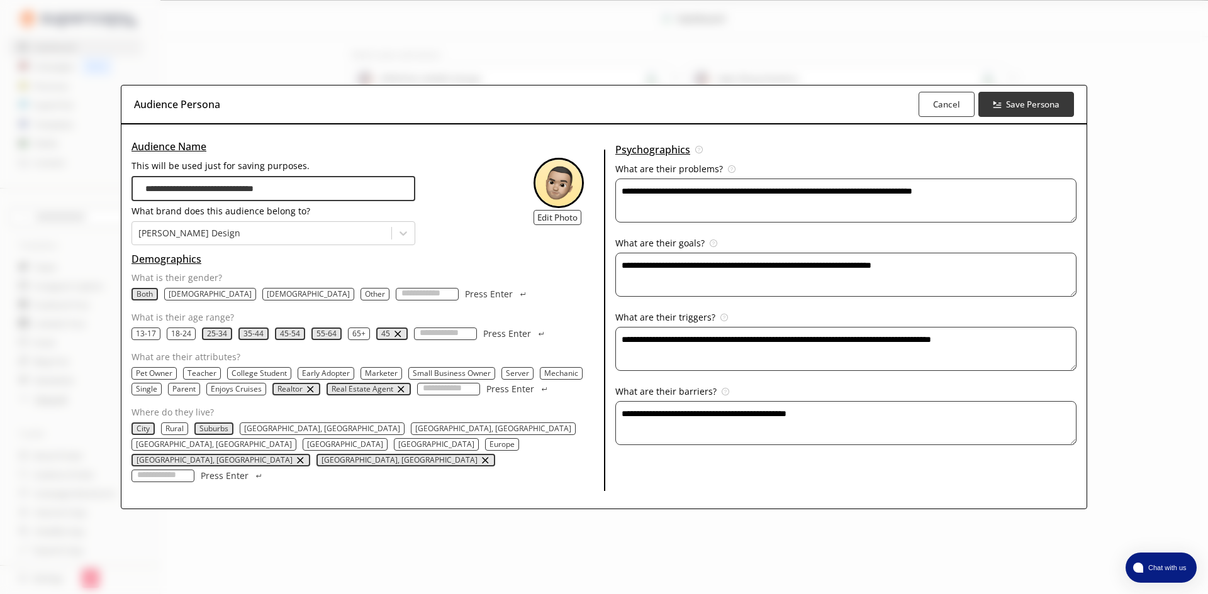
click at [480, 462] on img "remove Orlando, FL" at bounding box center [485, 460] width 10 height 10
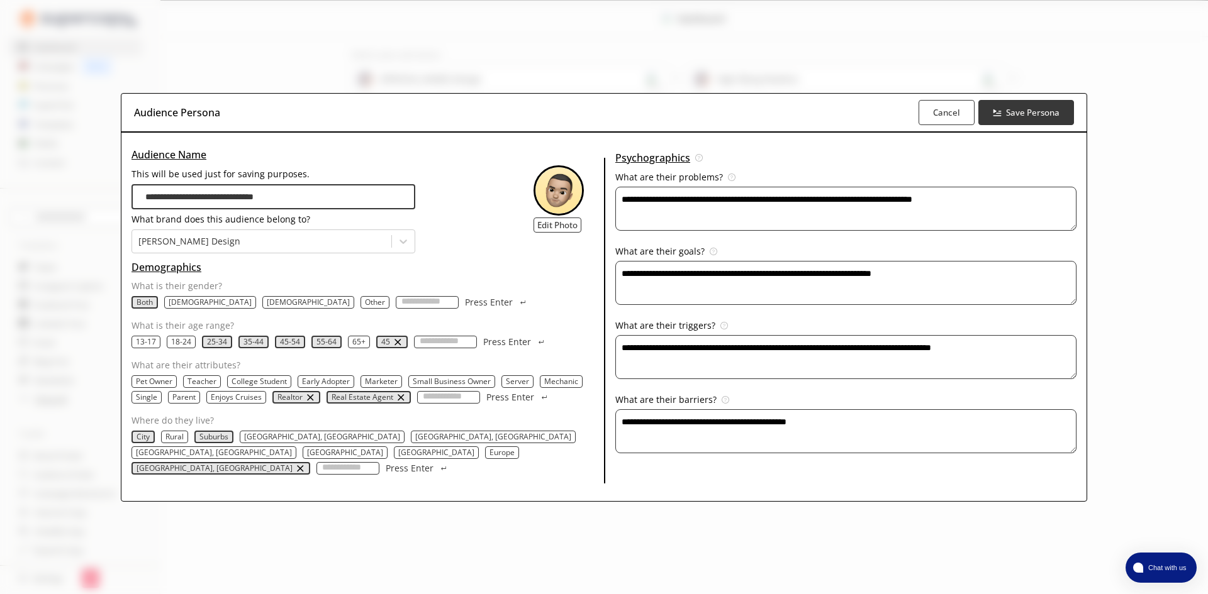
click at [394, 347] on img "remove 45" at bounding box center [398, 342] width 10 height 10
click at [1024, 118] on b "Save Persona" at bounding box center [1033, 112] width 56 height 12
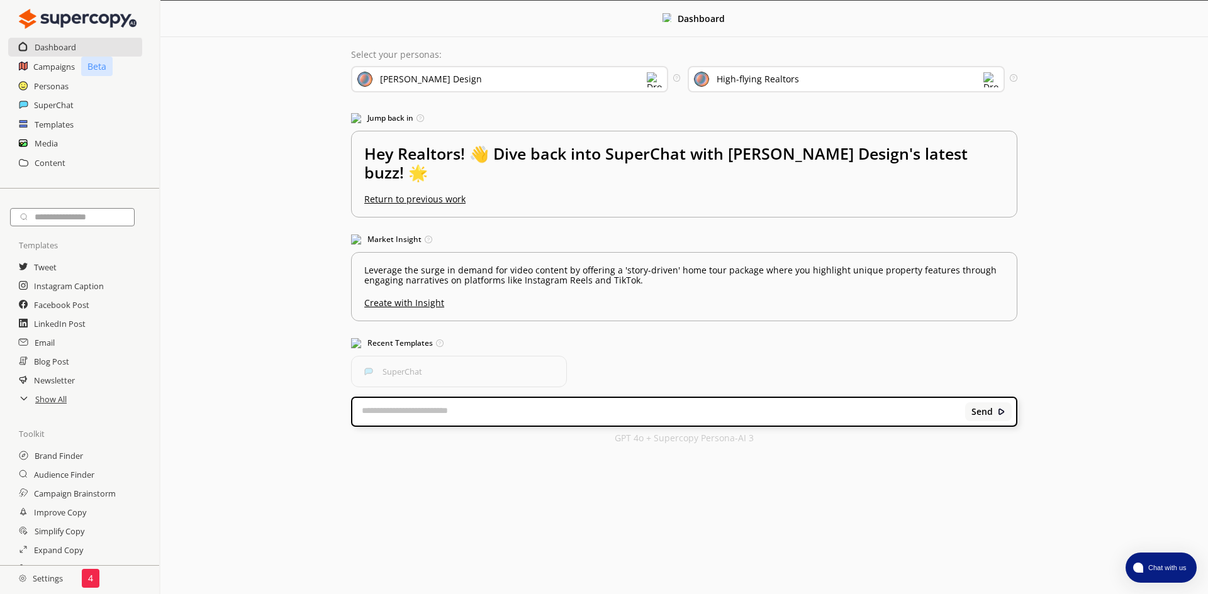
click at [795, 76] on div "High-flying Realtors" at bounding box center [758, 79] width 82 height 10
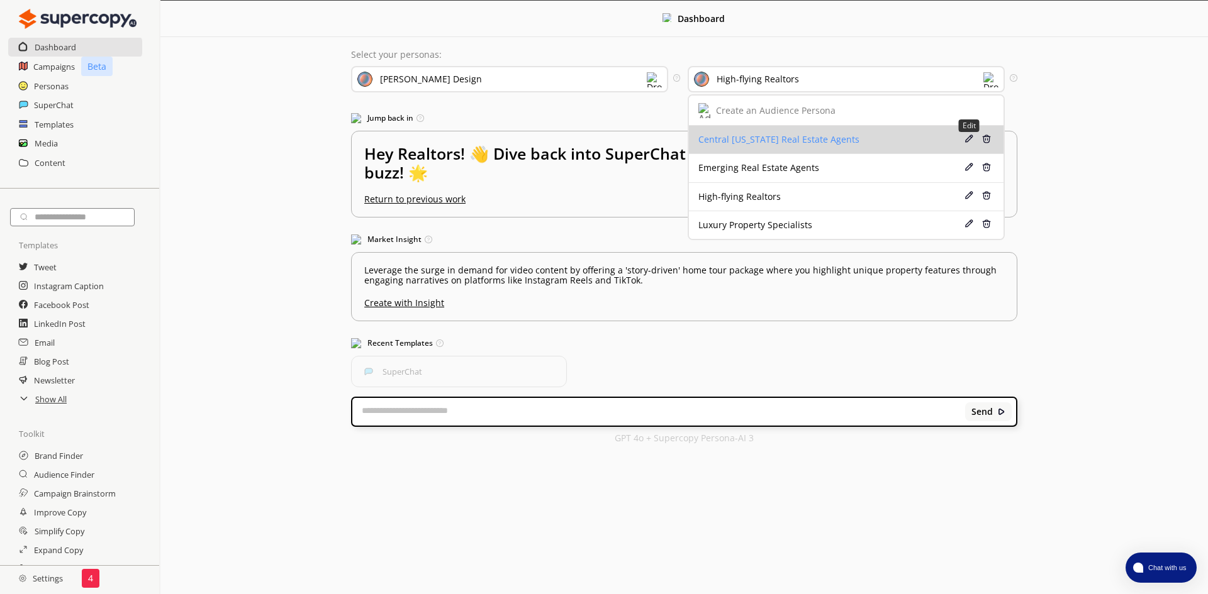
click at [967, 140] on img at bounding box center [968, 139] width 9 height 9
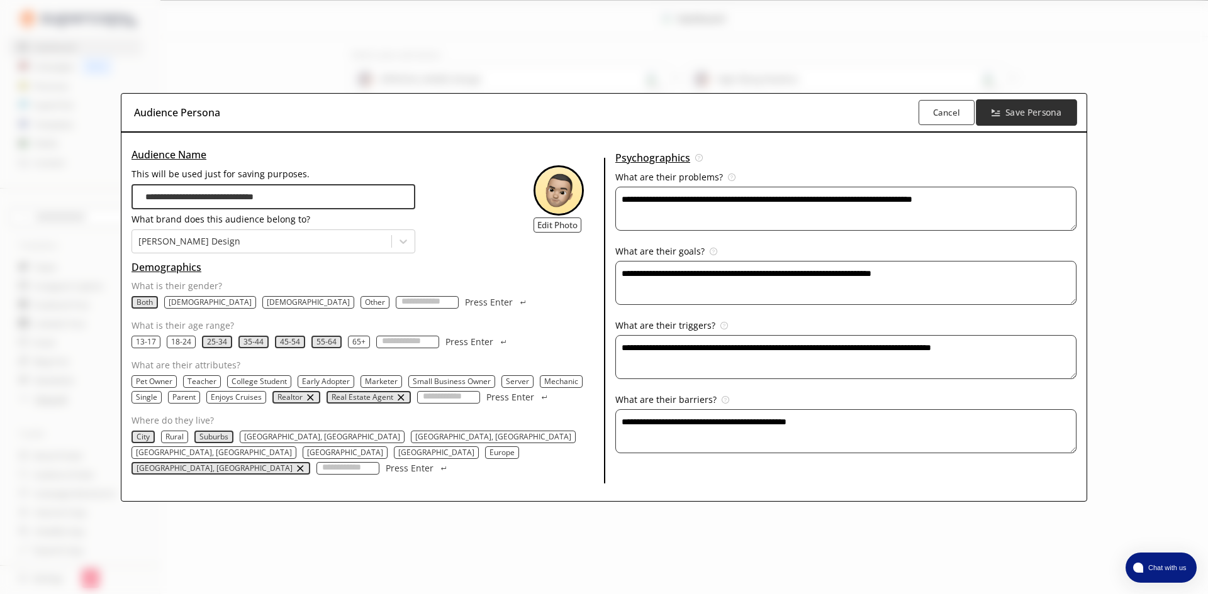
click at [1020, 118] on b "Save Persona" at bounding box center [1033, 112] width 56 height 12
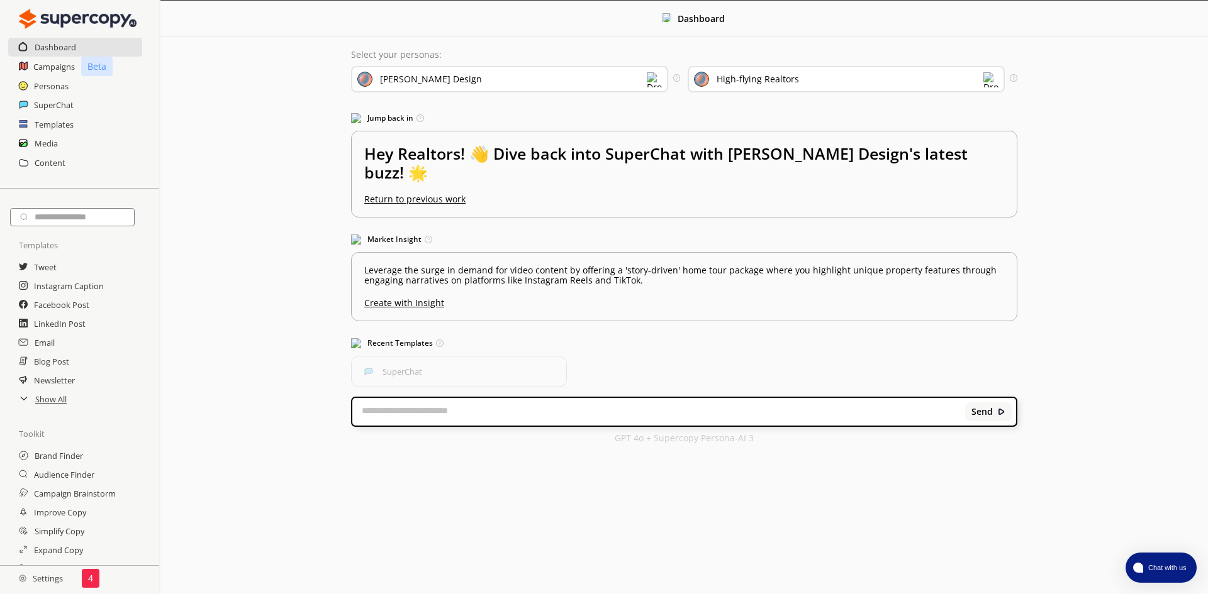
click at [428, 406] on textarea at bounding box center [658, 412] width 613 height 13
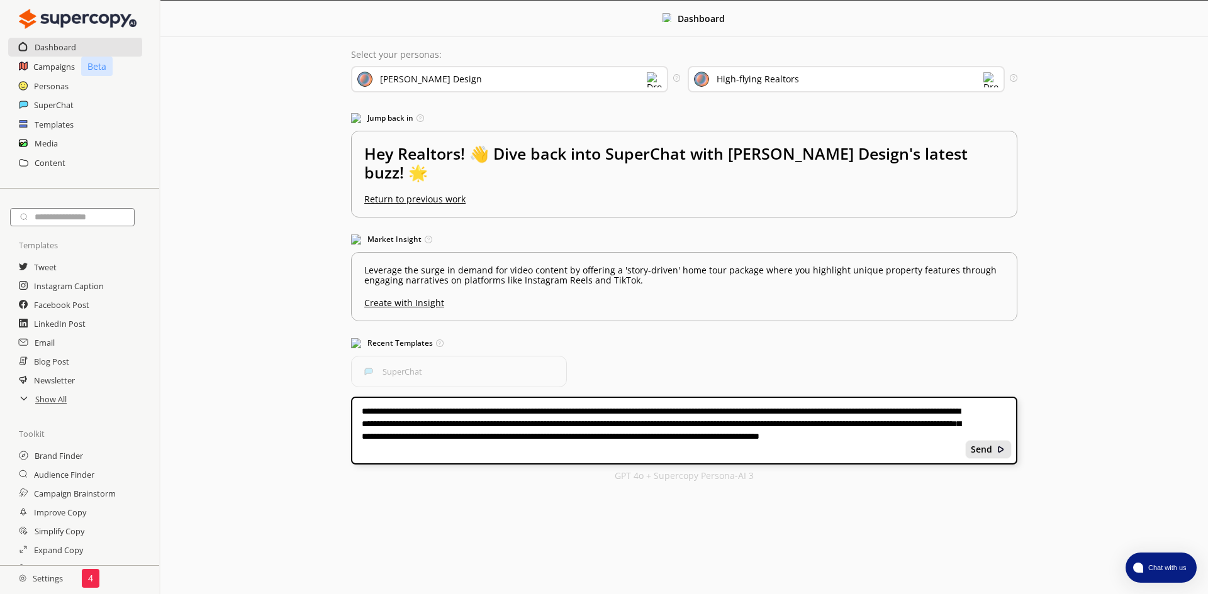
type textarea "**********"
click at [987, 445] on b "Send" at bounding box center [981, 450] width 21 height 10
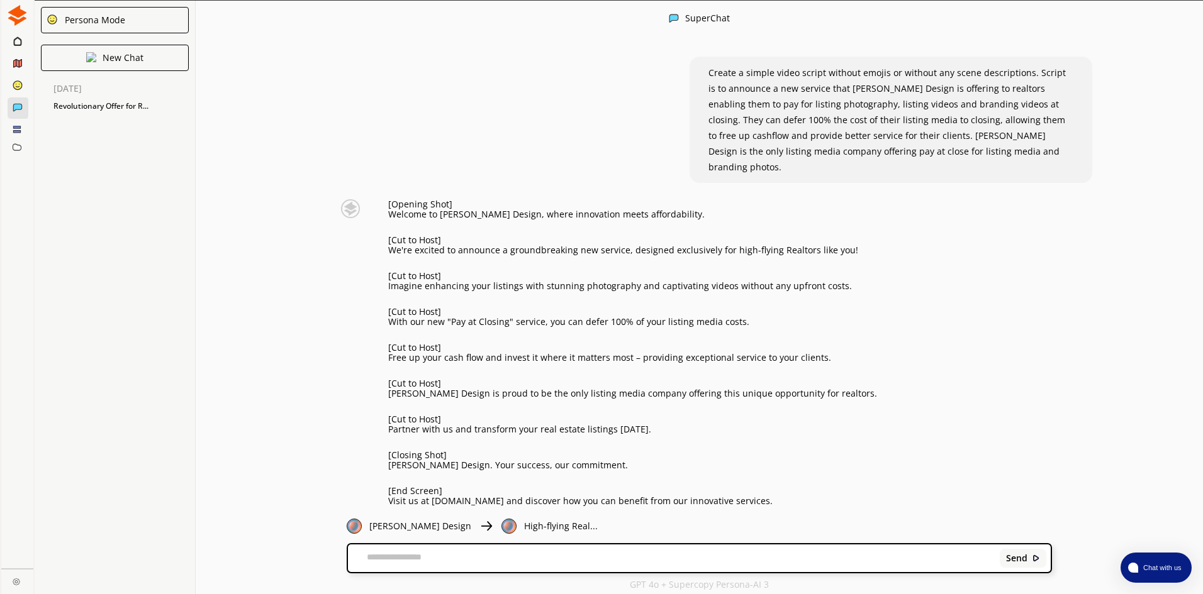
click at [524, 529] on p "High-flying Real..." at bounding box center [561, 527] width 74 height 10
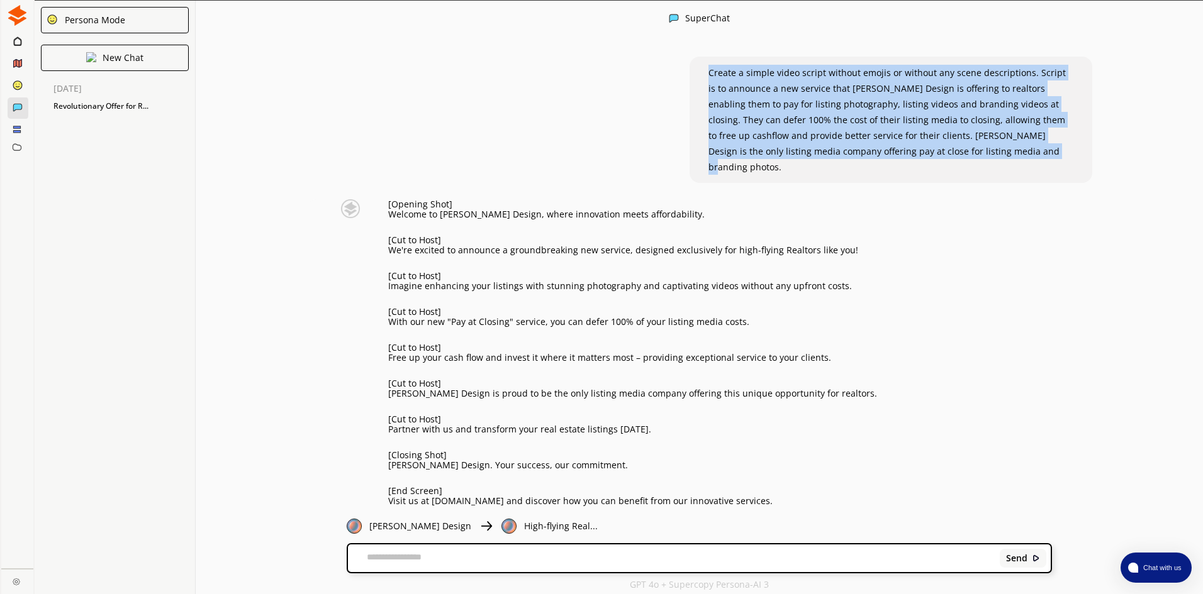
drag, startPoint x: 962, startPoint y: 156, endPoint x: 703, endPoint y: 70, distance: 272.3
click at [703, 70] on div "Create a simple video script without emojis or without any scene descriptions. …" at bounding box center [890, 120] width 403 height 126
copy span "Create a simple video script without emojis or without any scene descriptions. …"
click at [16, 65] on icon at bounding box center [16, 63] width 0 height 6
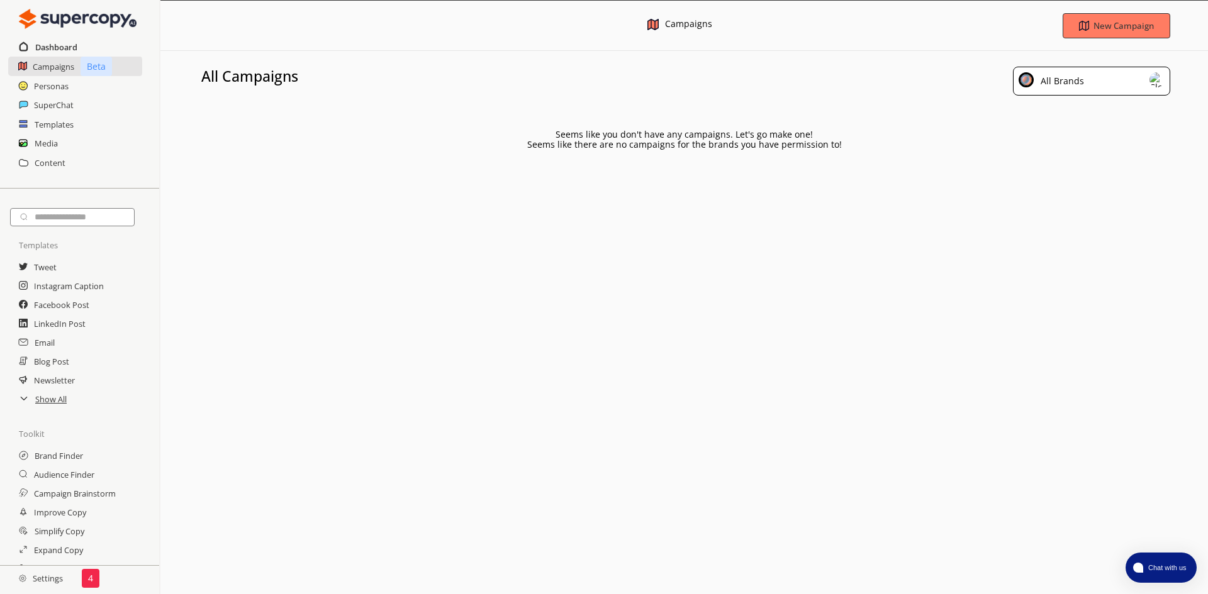
click at [61, 53] on h2 "Dashboard" at bounding box center [56, 47] width 42 height 19
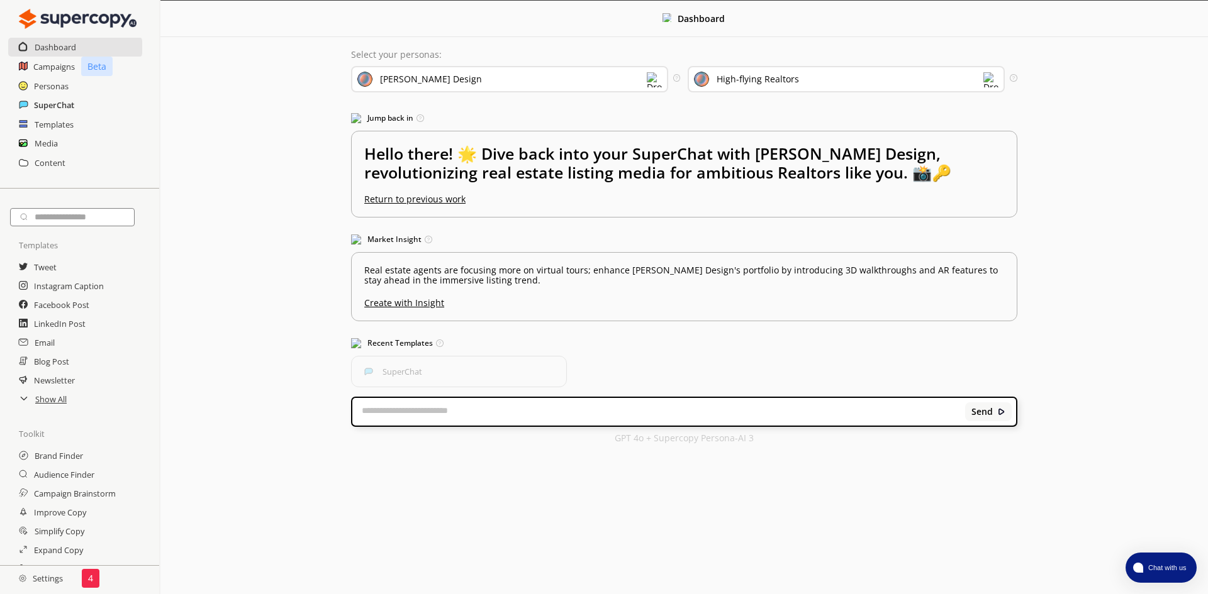
click at [54, 103] on h2 "SuperChat" at bounding box center [54, 105] width 40 height 19
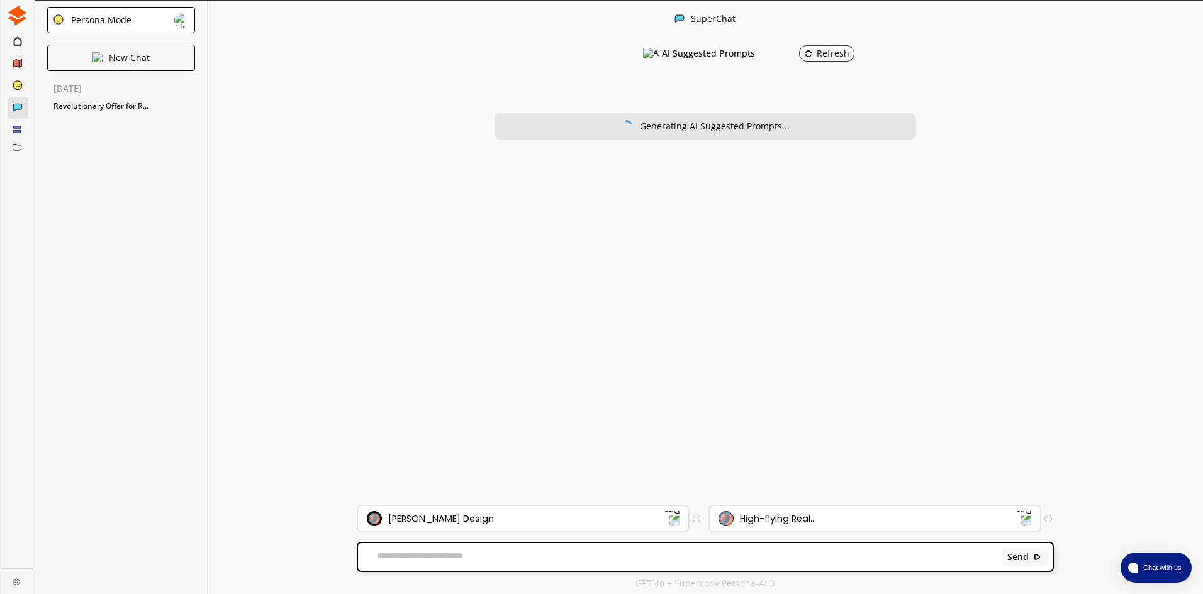
click at [16, 44] on icon at bounding box center [17, 41] width 8 height 10
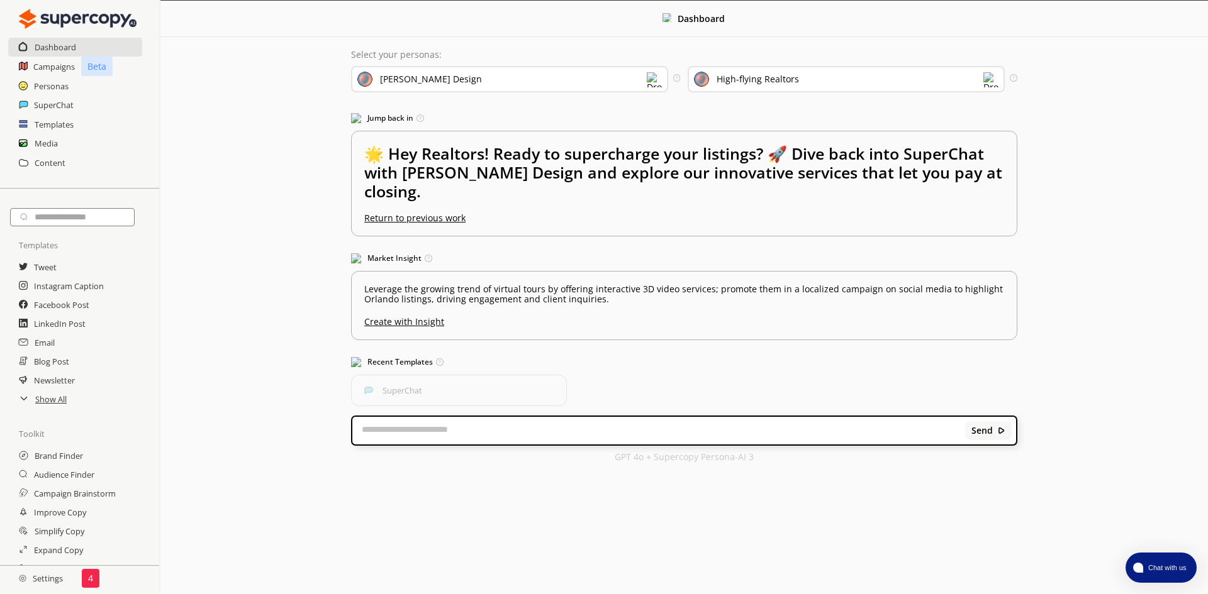
click at [765, 72] on div "High-flying Realtors" at bounding box center [746, 79] width 105 height 14
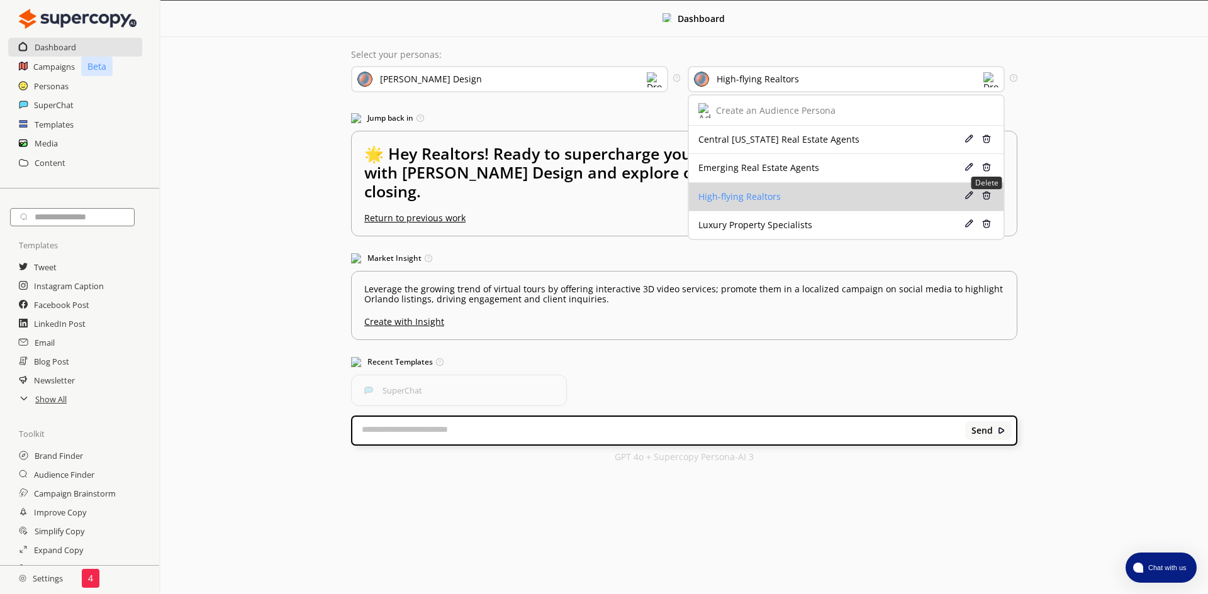
click at [987, 196] on img at bounding box center [986, 195] width 9 height 9
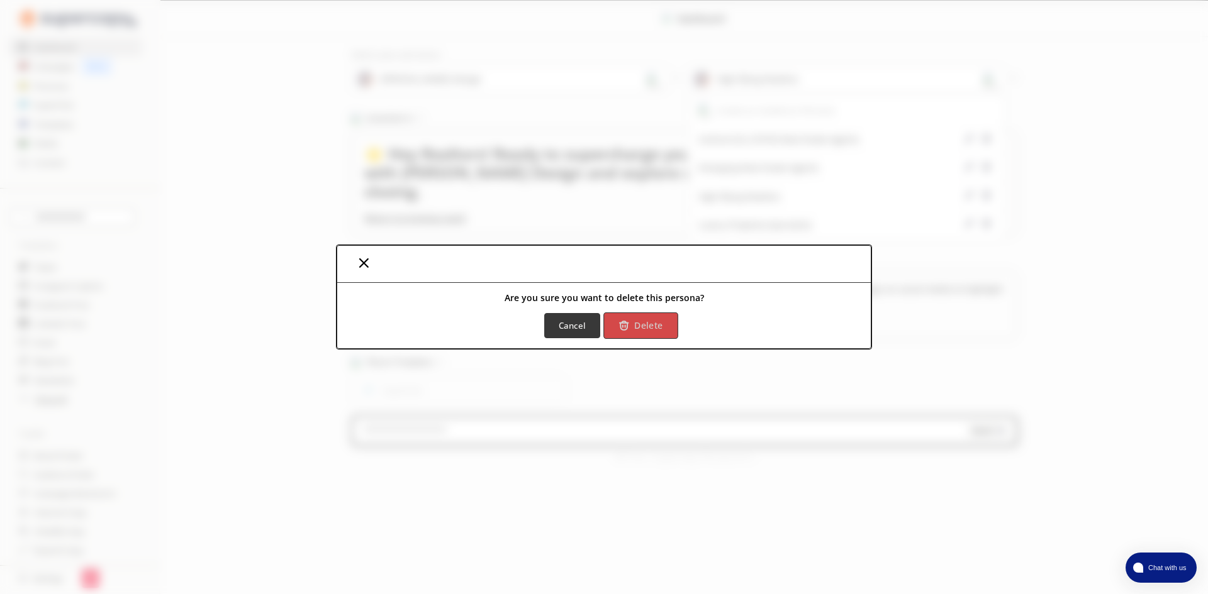
click at [644, 318] on button "Delete" at bounding box center [640, 326] width 74 height 26
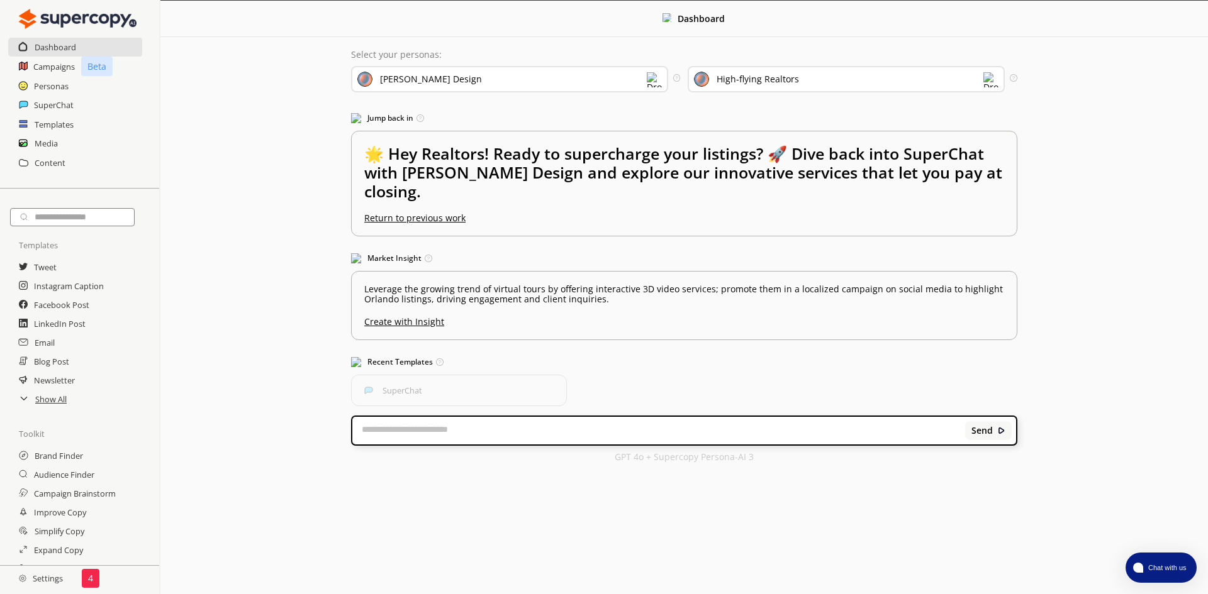
click at [796, 79] on div "High-flying Realtors" at bounding box center [758, 79] width 82 height 10
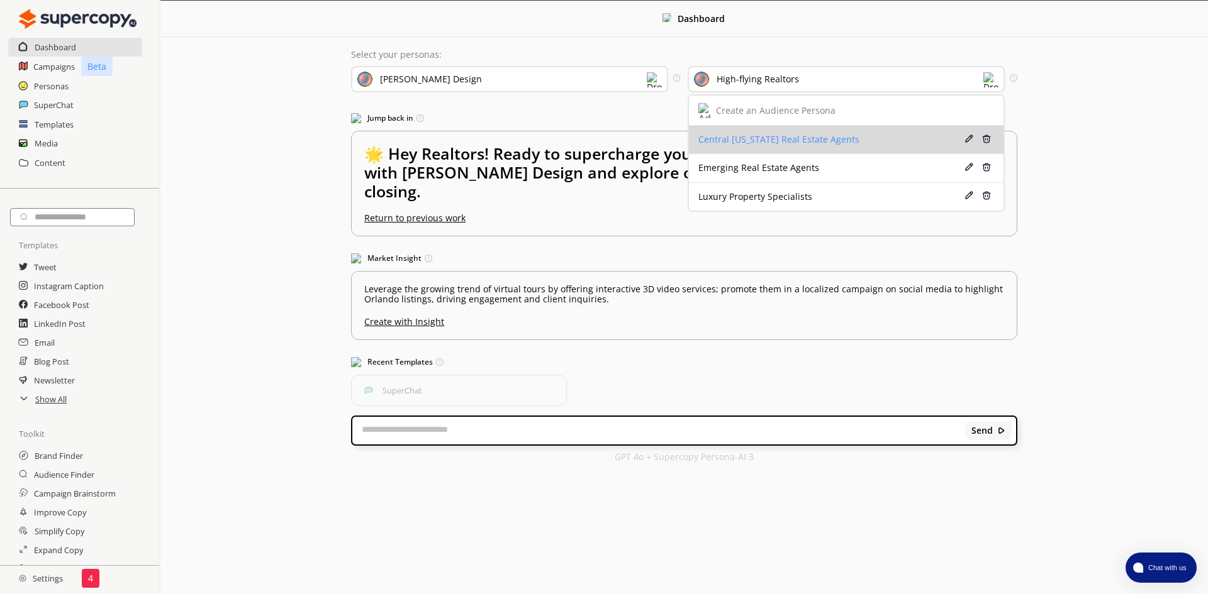
click at [759, 137] on div "Central Florida Real Estate Agents" at bounding box center [820, 140] width 244 height 10
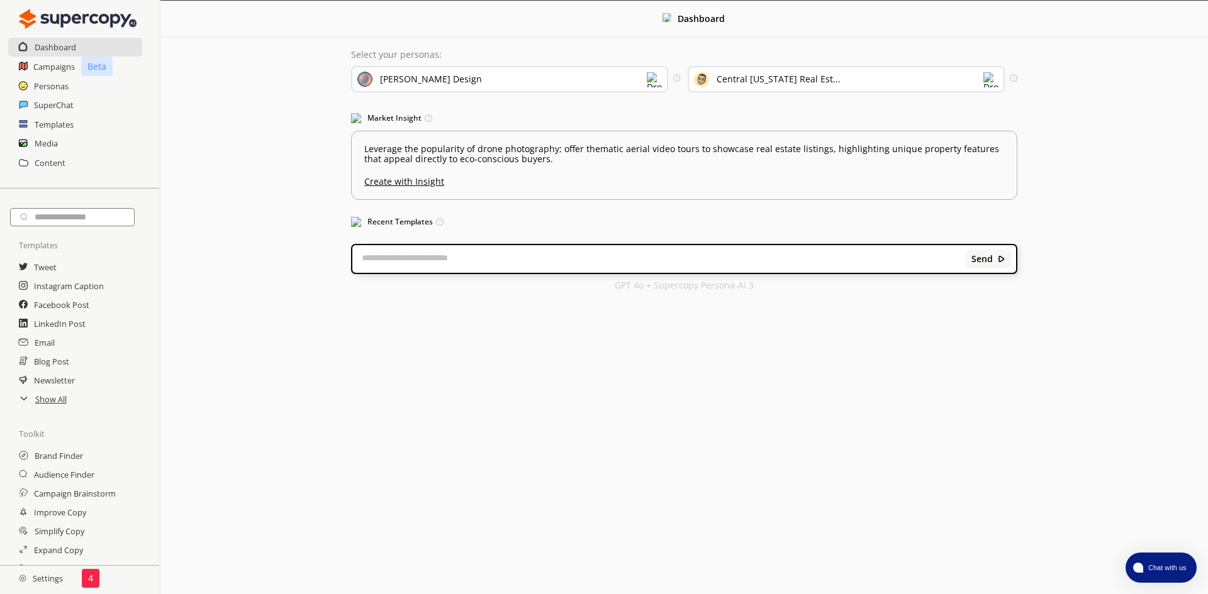
click at [471, 260] on textarea at bounding box center [658, 259] width 613 height 13
paste textarea "**********"
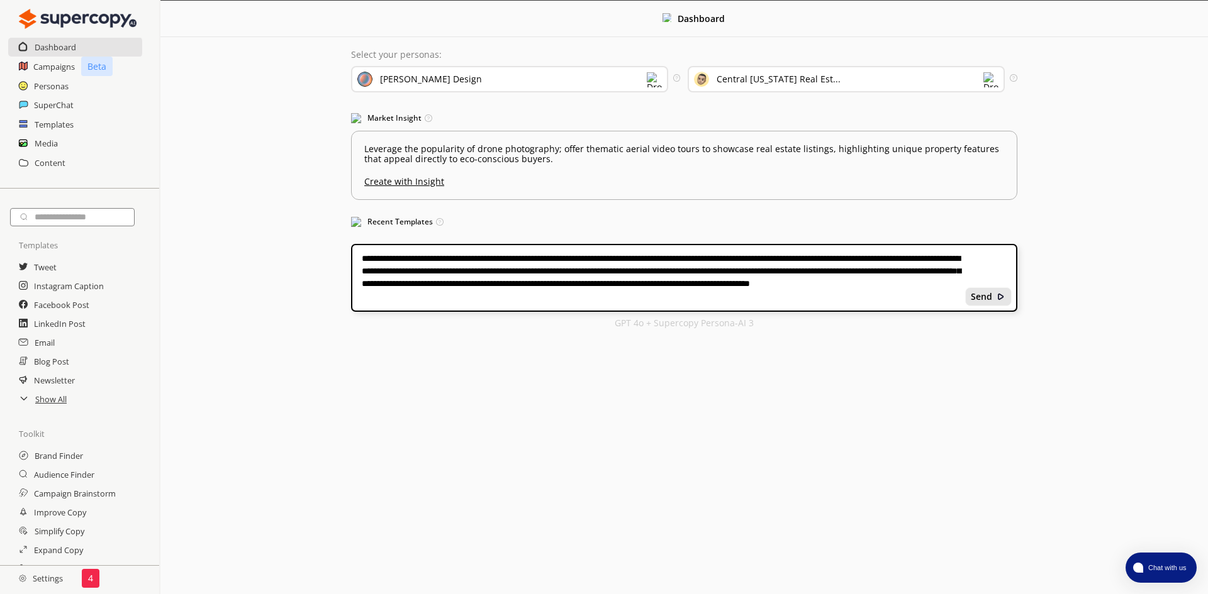
type textarea "**********"
click at [977, 300] on b "Send" at bounding box center [981, 297] width 21 height 10
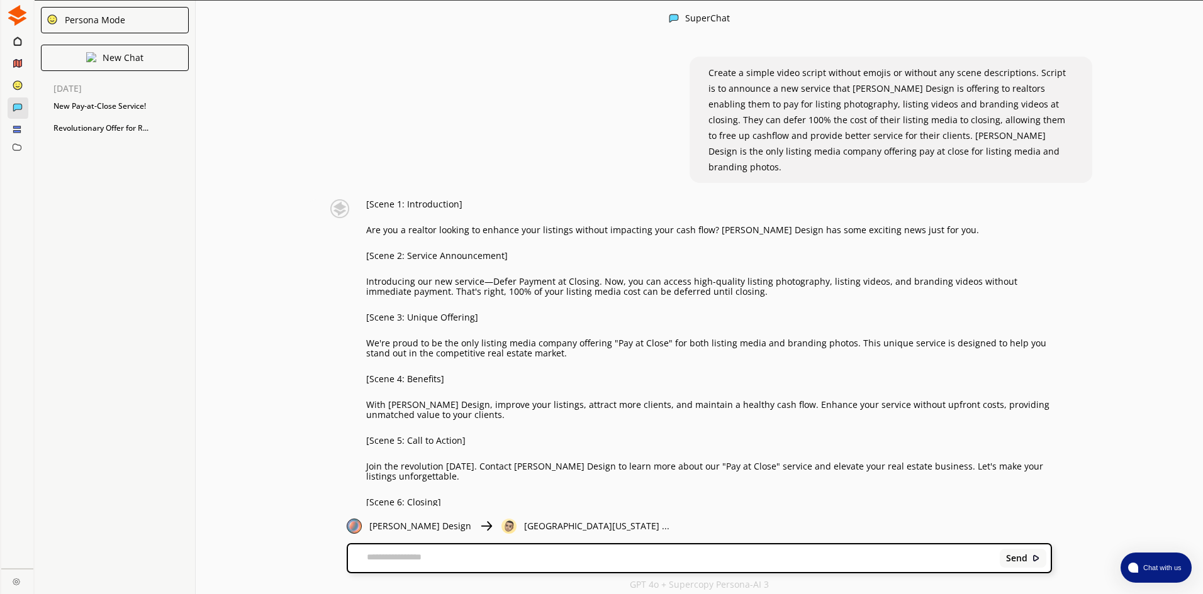
click at [482, 277] on p "Introducing our new service—Defer Payment at Closing. Now, you can access high-…" at bounding box center [709, 287] width 686 height 20
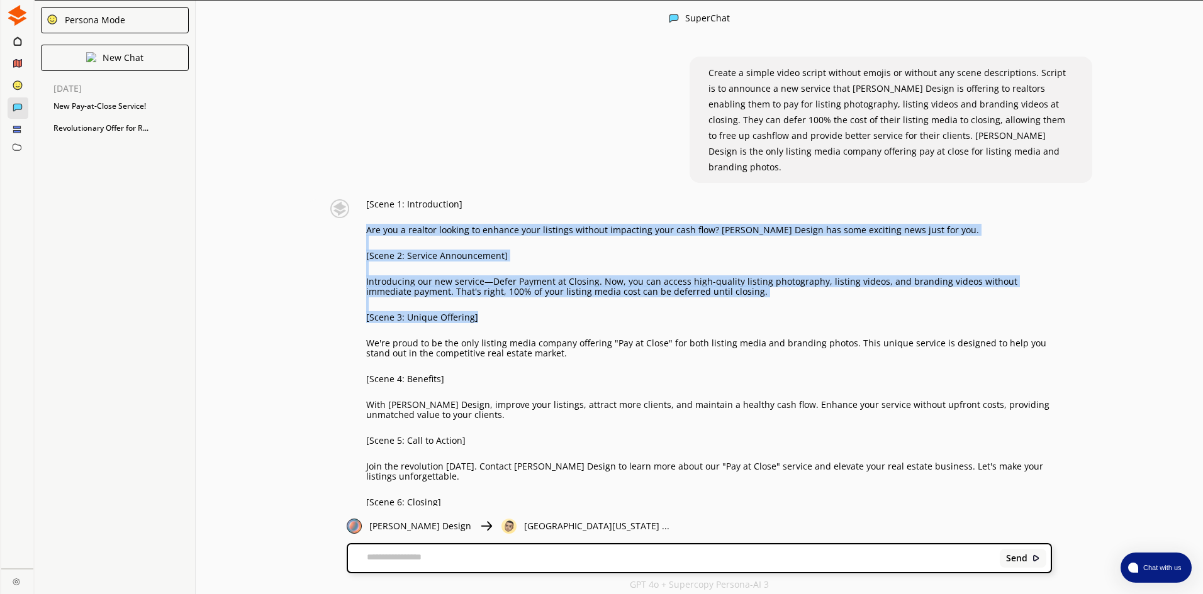
scroll to position [35, 0]
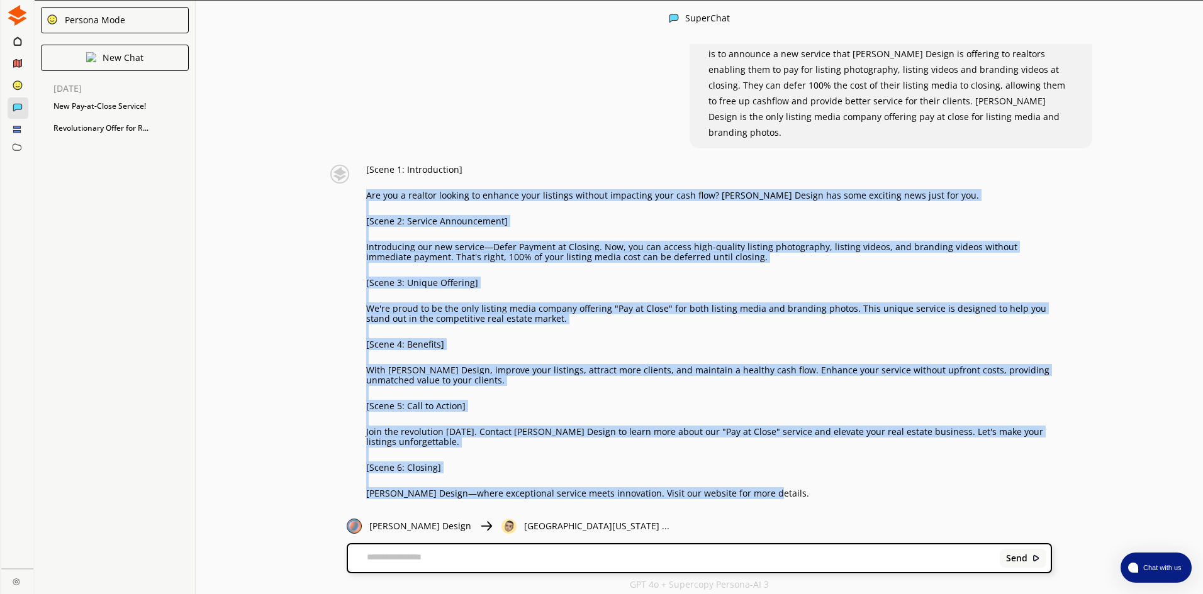
drag, startPoint x: 367, startPoint y: 213, endPoint x: 767, endPoint y: 476, distance: 477.9
click at [767, 476] on div "[Scene 1: Introduction] Are you a realtor looking to enhance your listings with…" at bounding box center [709, 332] width 686 height 334
copy div "Are you a realtor looking to enhance your listings without impacting your cash …"
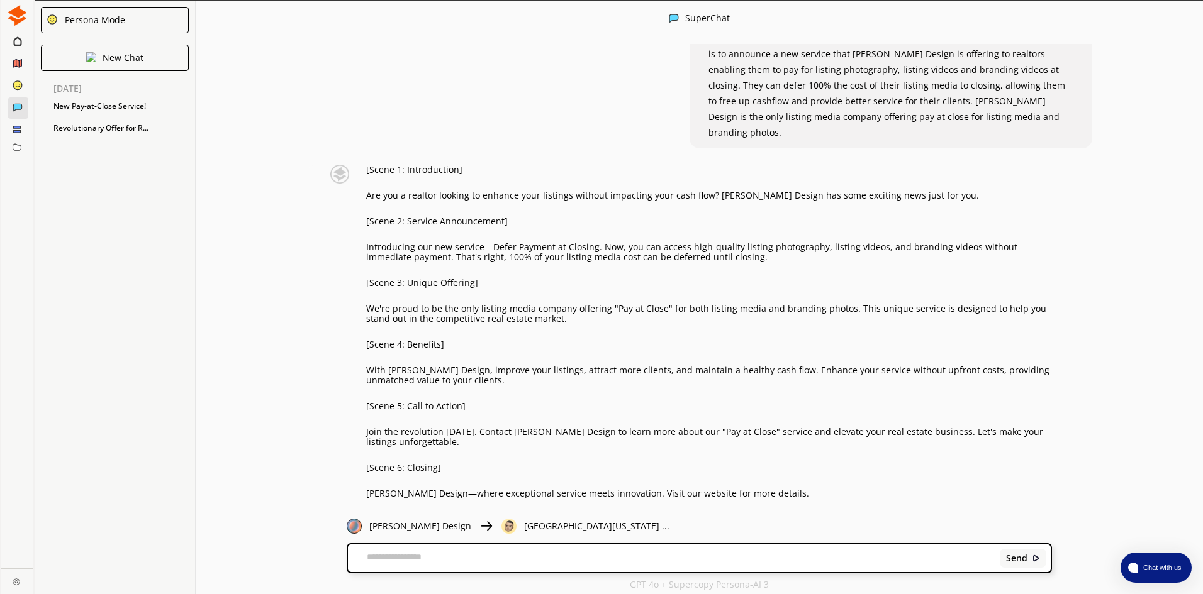
click at [267, 233] on div "Create a simple video script without emojis or without any scene descriptions. …" at bounding box center [699, 275] width 1007 height 463
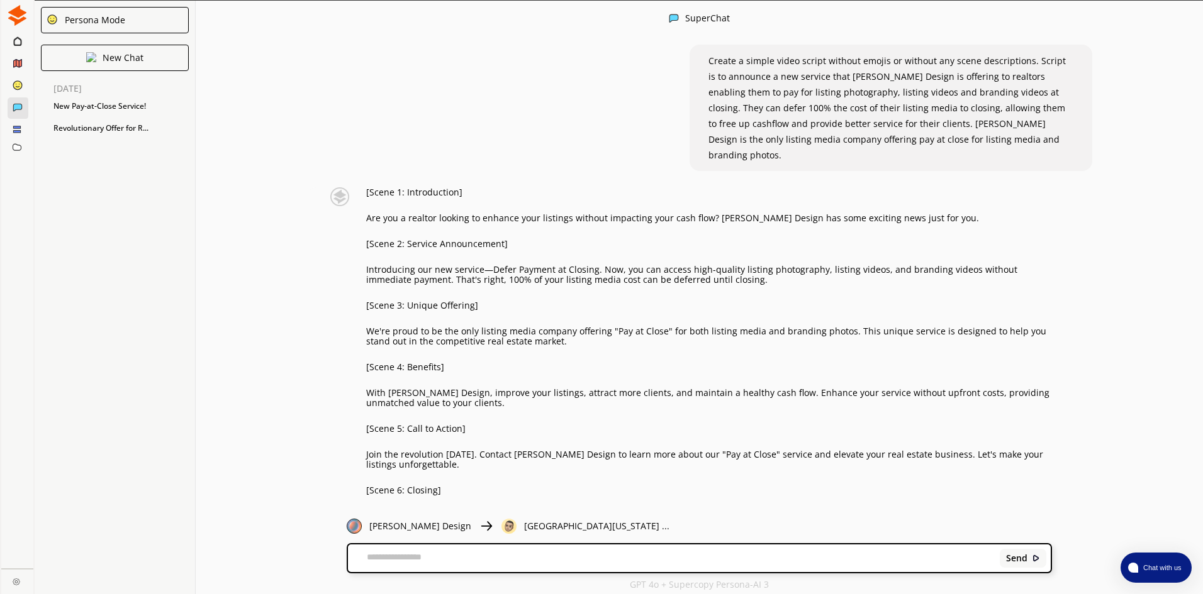
scroll to position [0, 0]
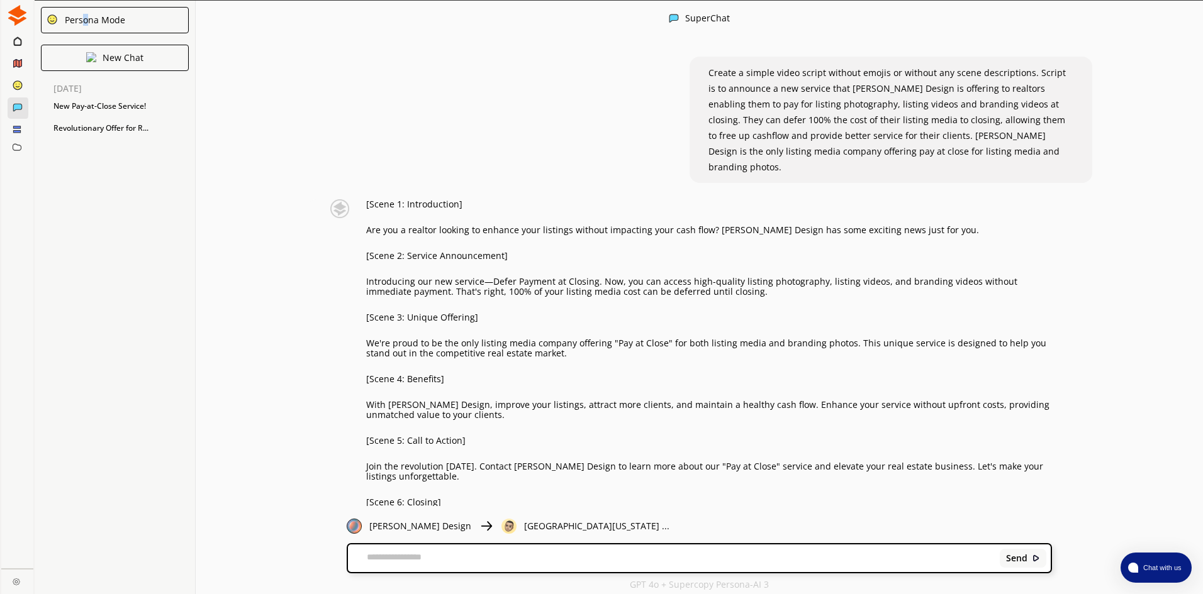
click at [87, 16] on div "Persona Mode" at bounding box center [92, 20] width 65 height 10
click at [123, 25] on div "Persona Mode" at bounding box center [92, 20] width 65 height 10
